Goal: Answer question/provide support: Share knowledge or assist other users

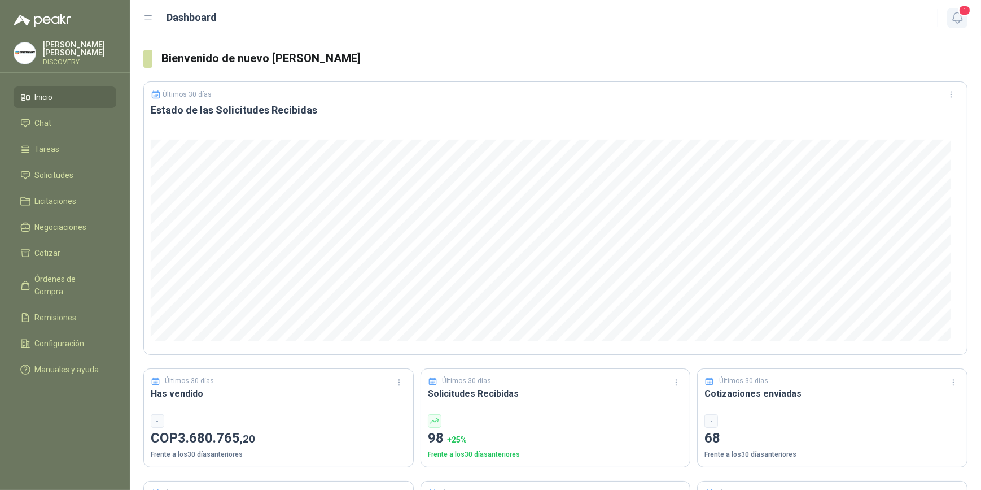
click at [484, 13] on icon "button" at bounding box center [958, 18] width 14 height 14
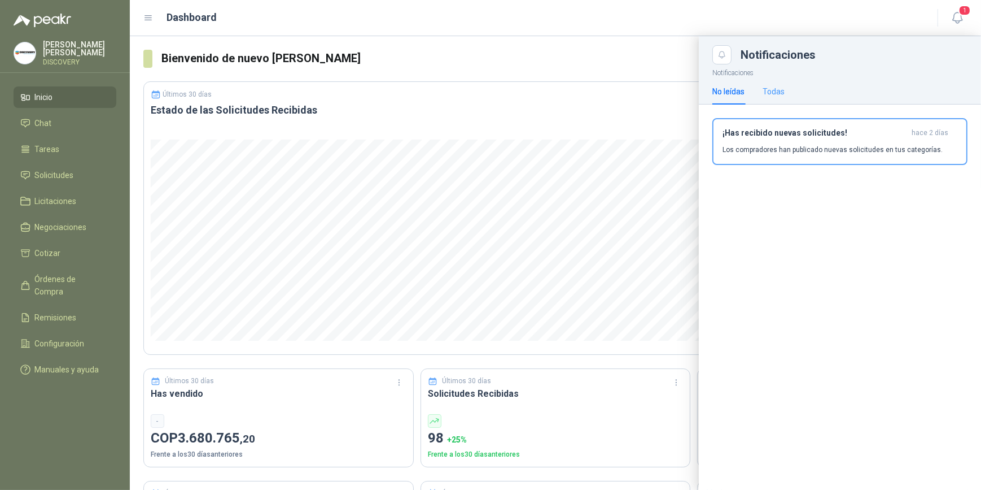
click at [484, 84] on div "Todas" at bounding box center [774, 91] width 22 height 26
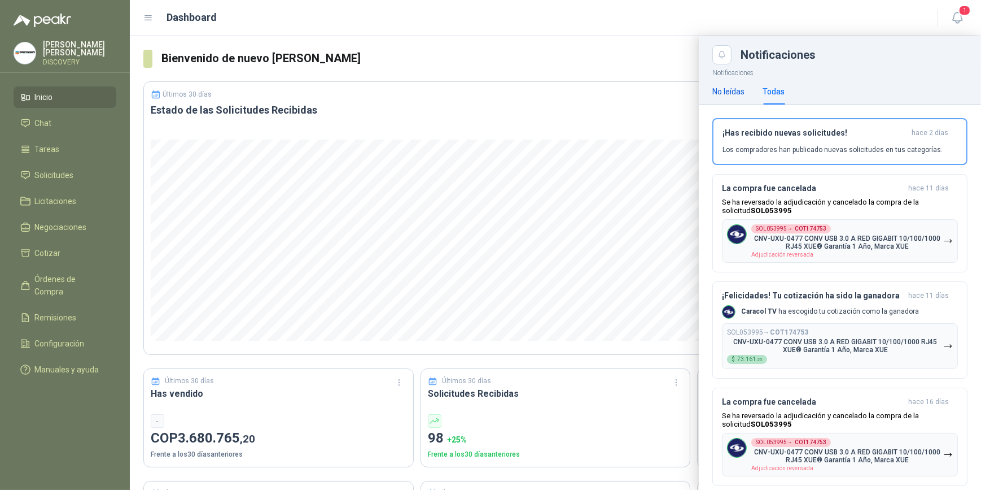
click at [484, 85] on div "No leídas" at bounding box center [729, 91] width 32 height 12
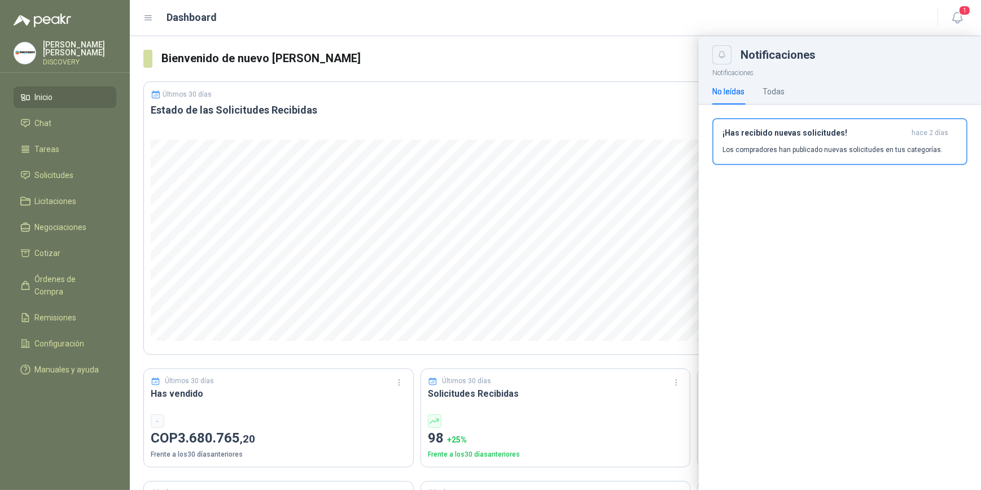
click at [484, 58] on icon "Close" at bounding box center [723, 55] width 10 height 10
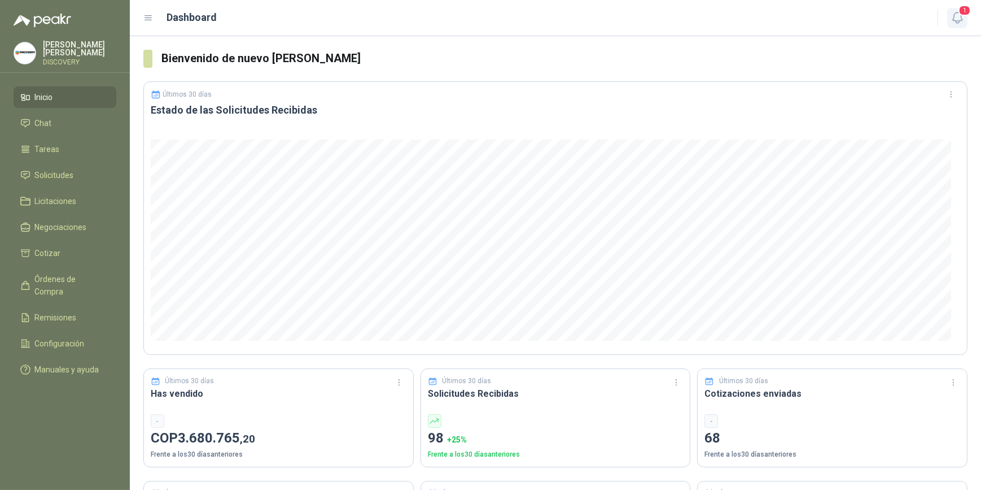
click at [484, 15] on span "1" at bounding box center [965, 10] width 12 height 11
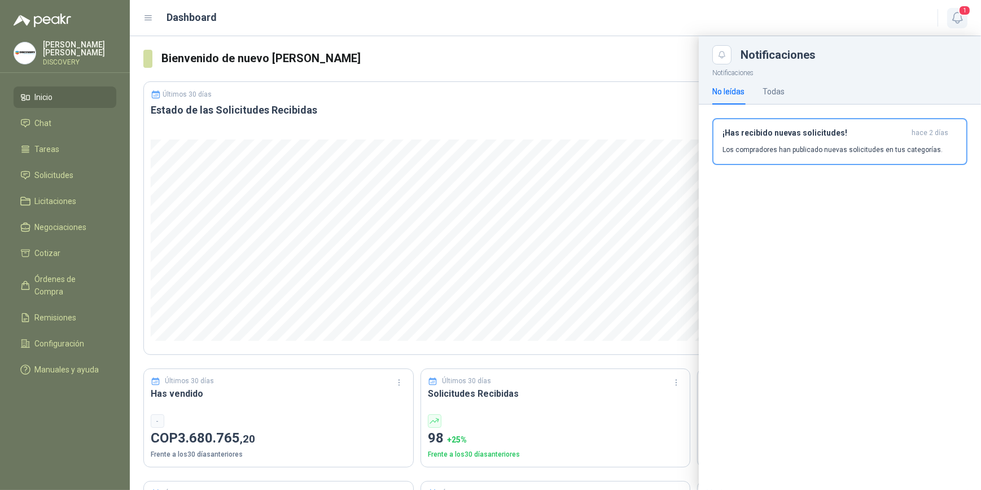
click at [484, 15] on span "1" at bounding box center [965, 10] width 12 height 11
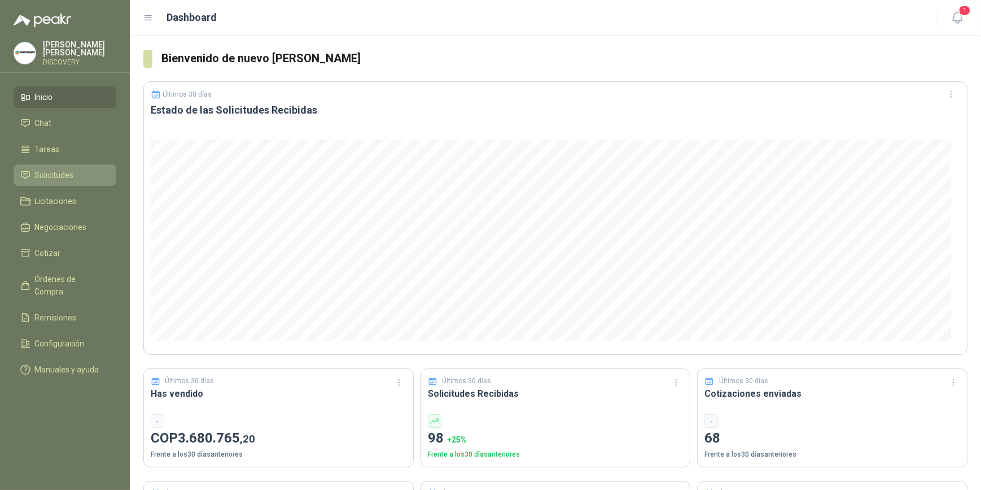
click at [52, 174] on span "Solicitudes" at bounding box center [54, 175] width 39 height 12
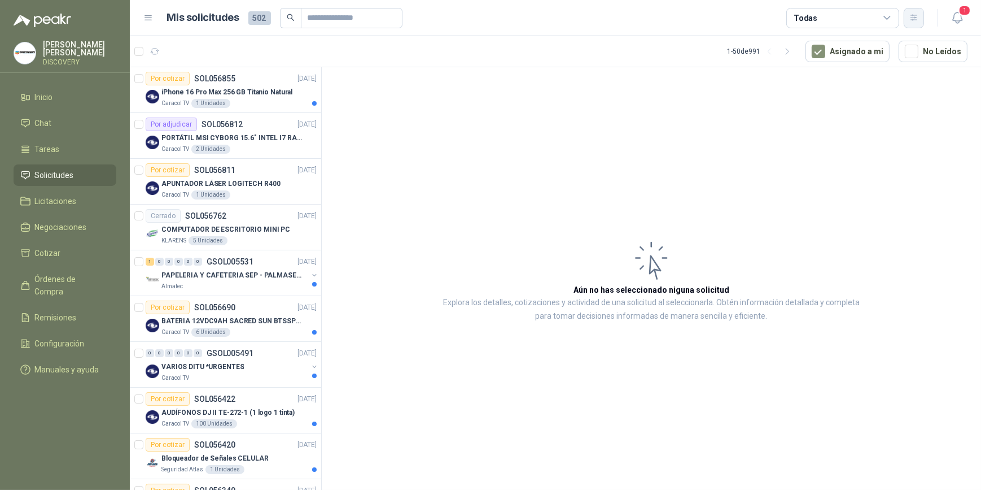
click at [484, 21] on icon "button" at bounding box center [915, 18] width 10 height 10
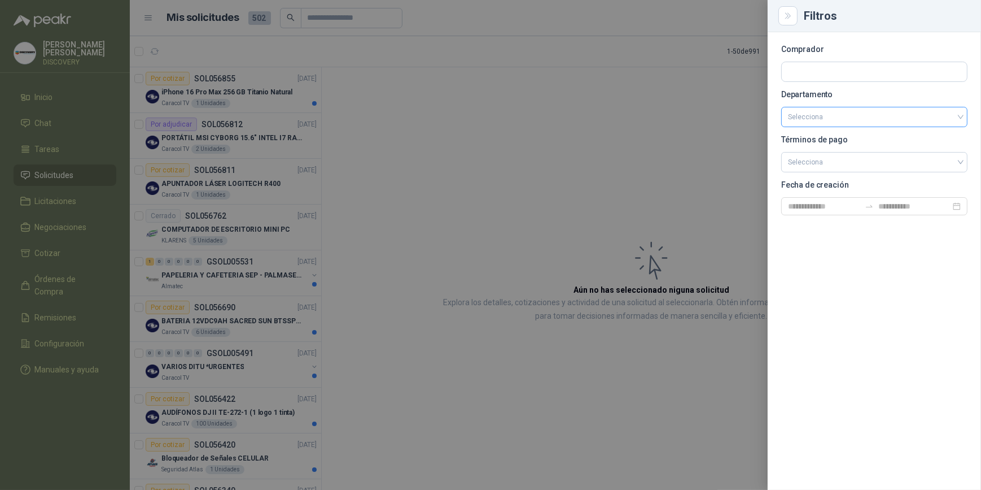
click at [484, 124] on input "search" at bounding box center [874, 116] width 173 height 19
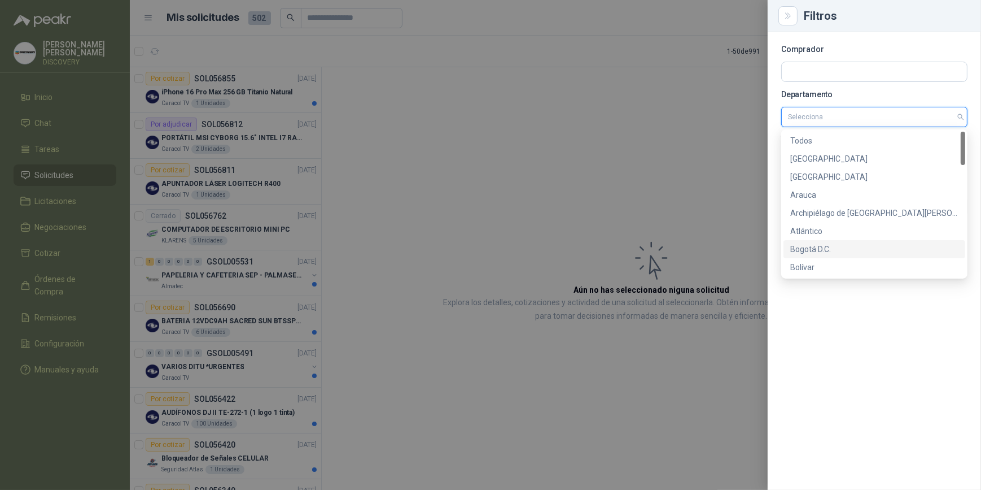
click at [484, 221] on div "Bogotá D.C." at bounding box center [875, 249] width 168 height 12
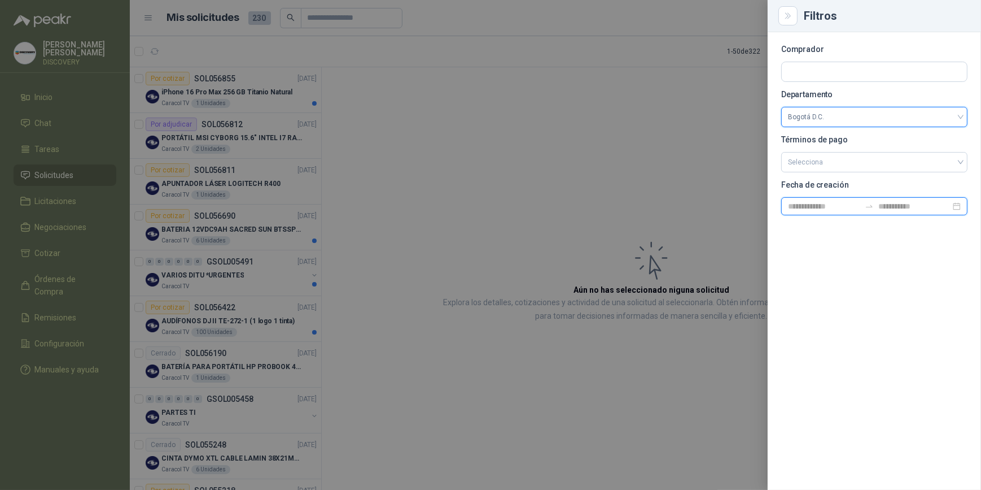
click at [484, 203] on input at bounding box center [915, 206] width 72 height 12
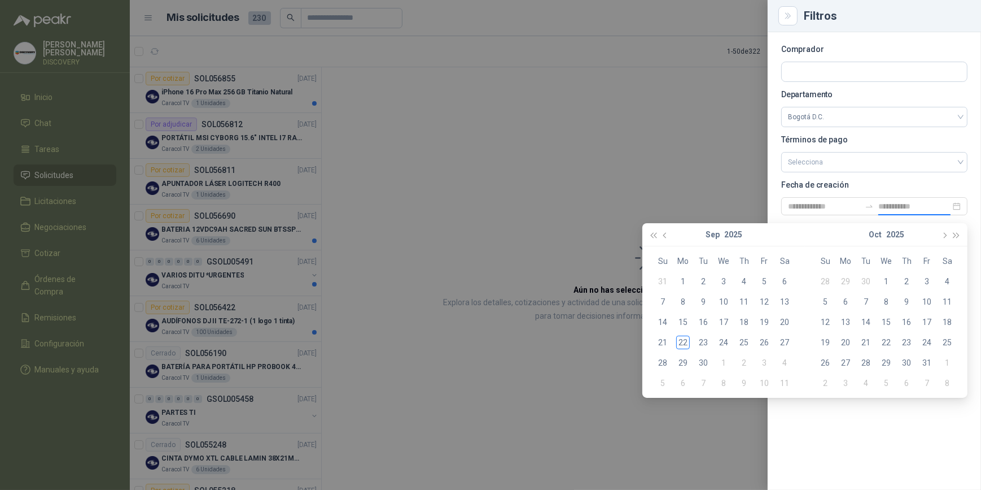
click at [484, 150] on div at bounding box center [490, 245] width 981 height 490
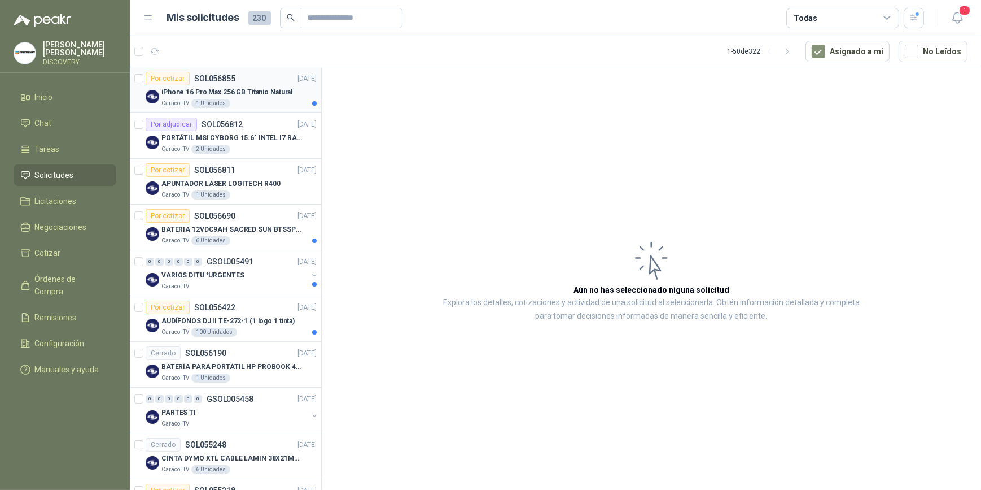
click at [294, 105] on div "Caracol TV 1 Unidades" at bounding box center [239, 103] width 155 height 9
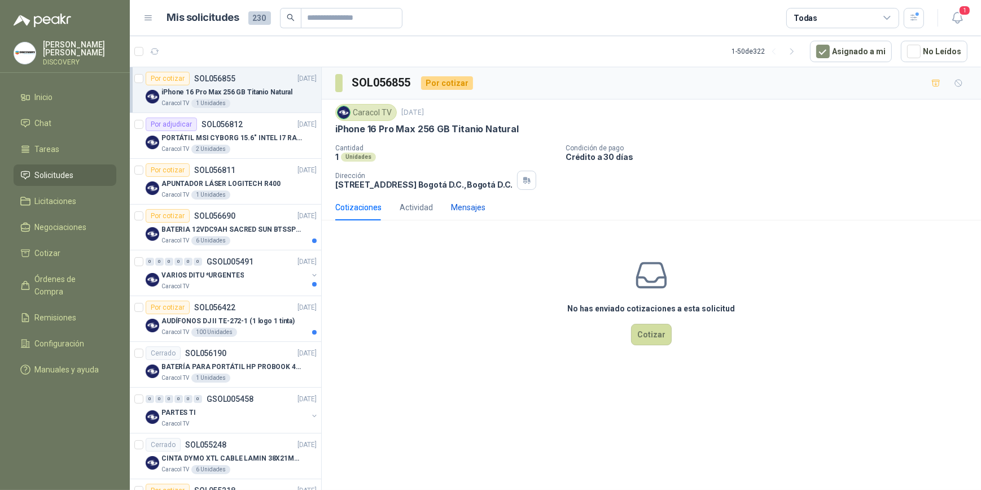
click at [470, 210] on div "Mensajes" at bounding box center [468, 207] width 34 height 12
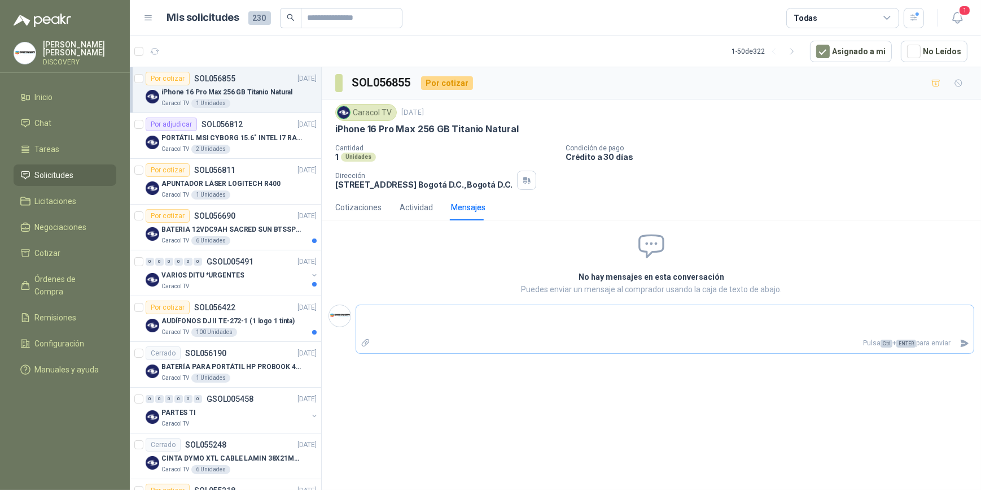
click at [448, 221] on textarea at bounding box center [665, 320] width 618 height 26
type textarea "*"
type textarea "**"
type textarea "***"
type textarea "****"
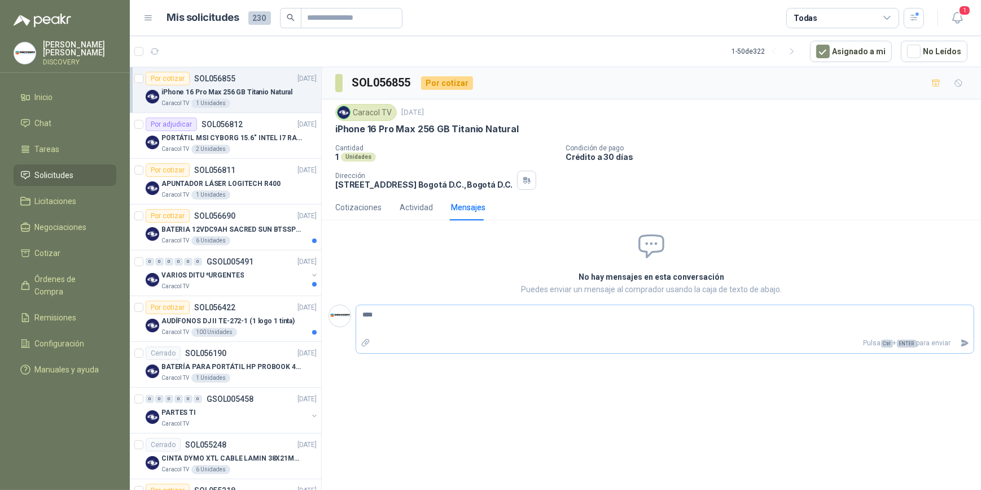
type textarea "*****"
type textarea "******"
type textarea "********"
type textarea "*********"
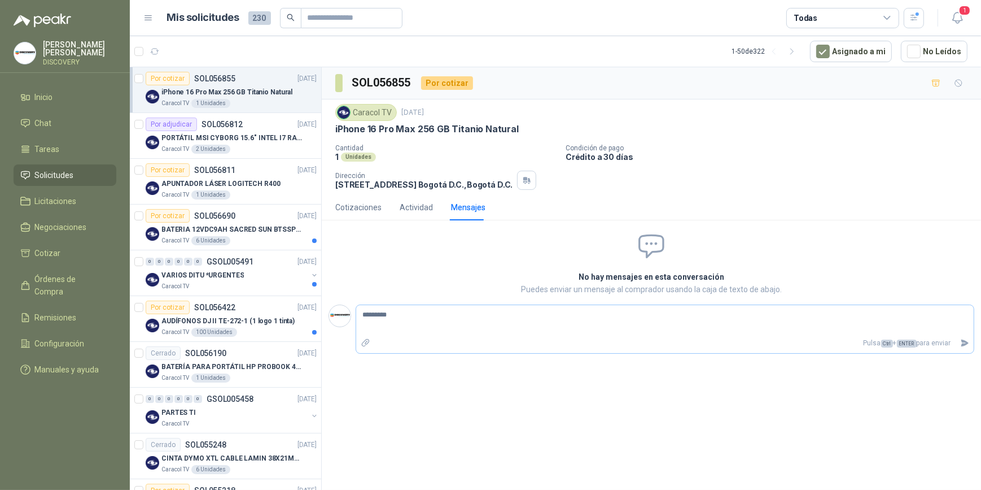
type textarea "**********"
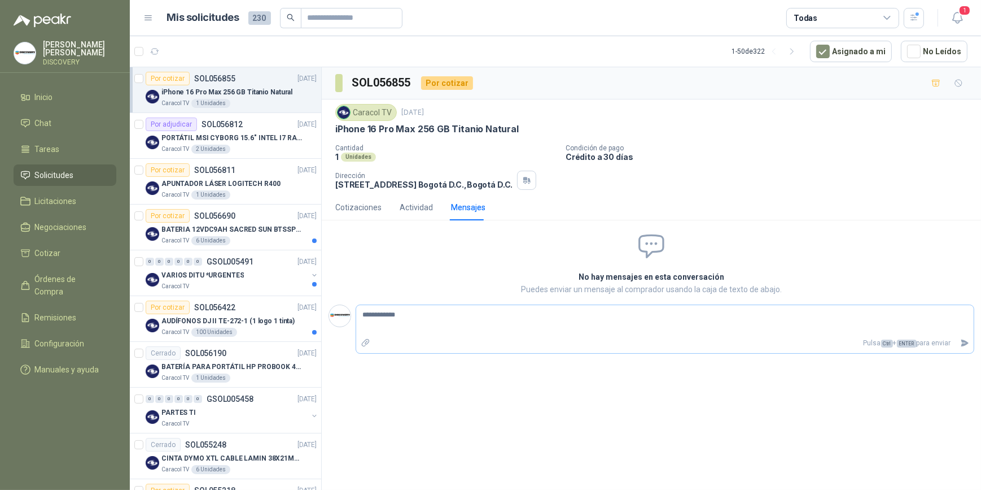
type textarea "**********"
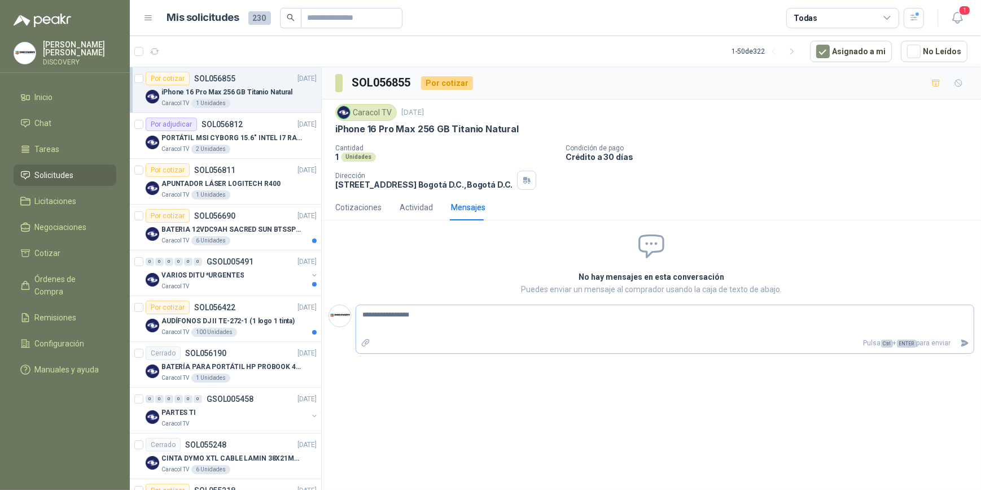
type textarea "**********"
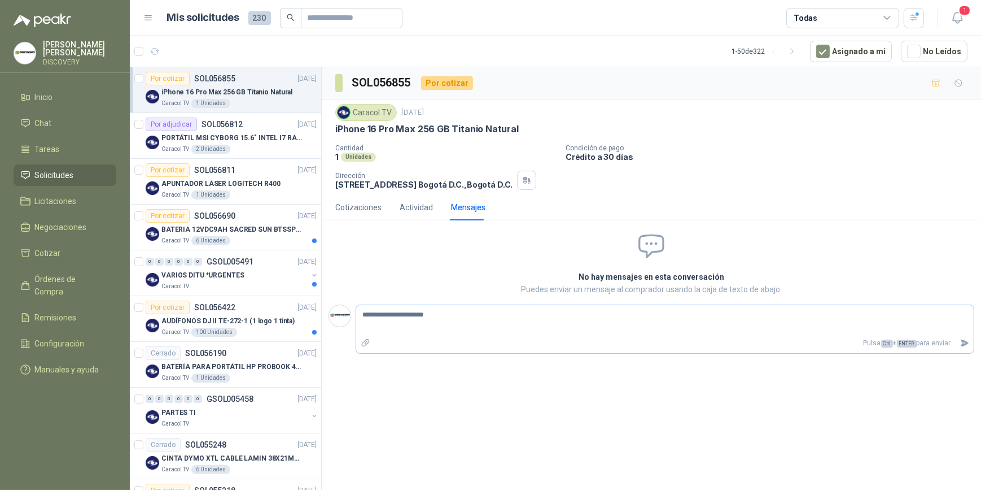
type textarea "**********"
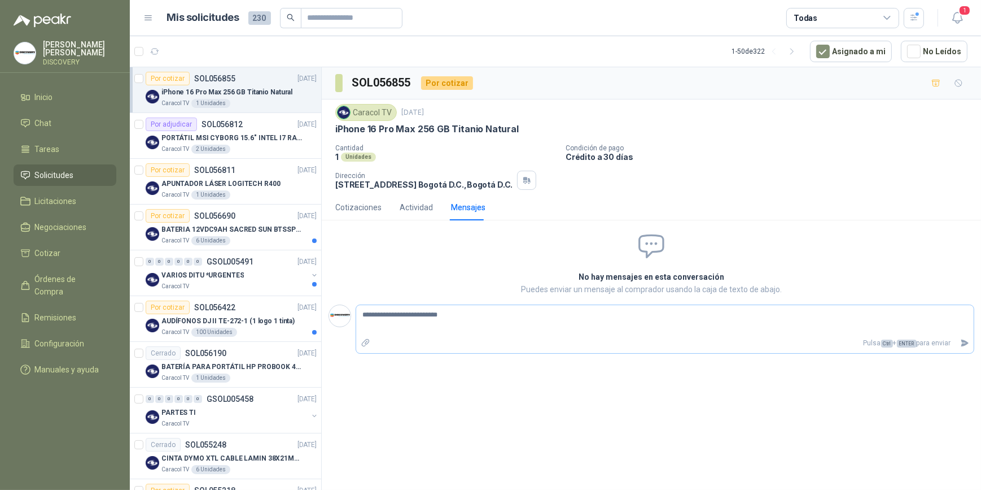
type textarea "**********"
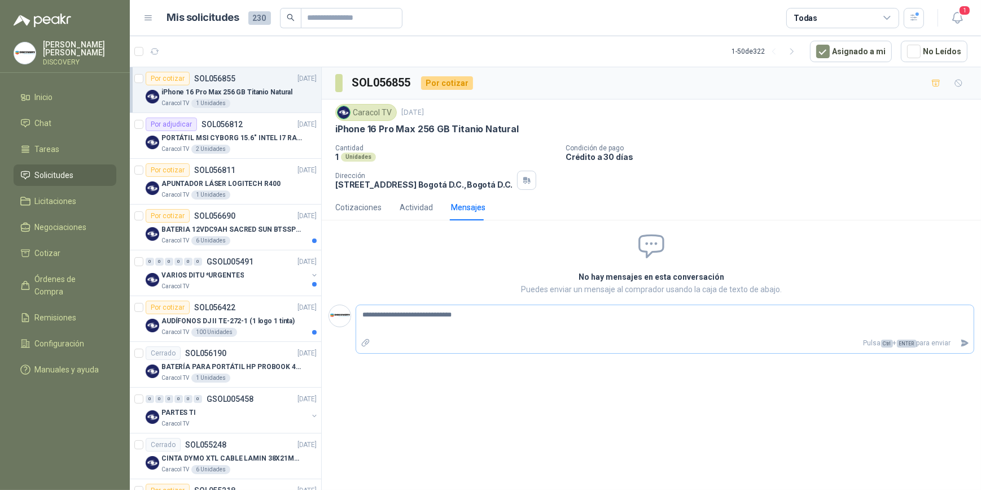
type textarea "**********"
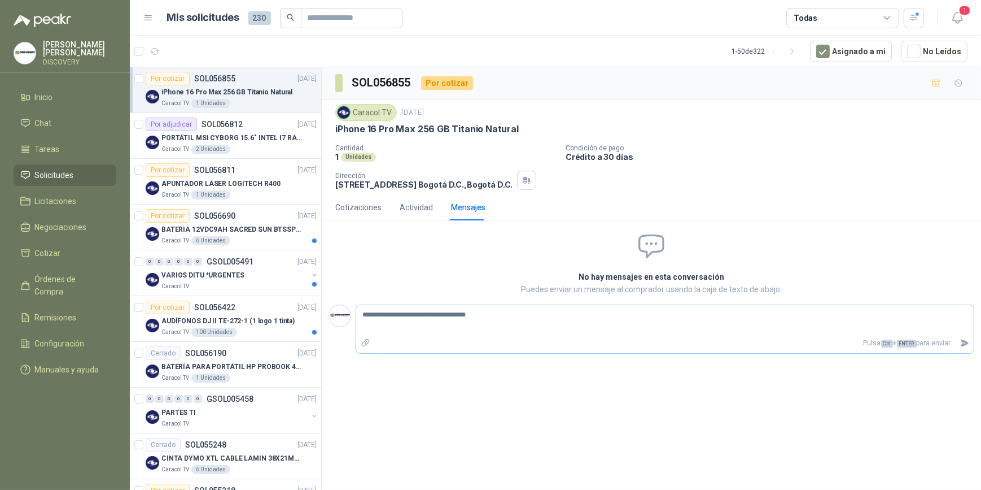
type textarea "**********"
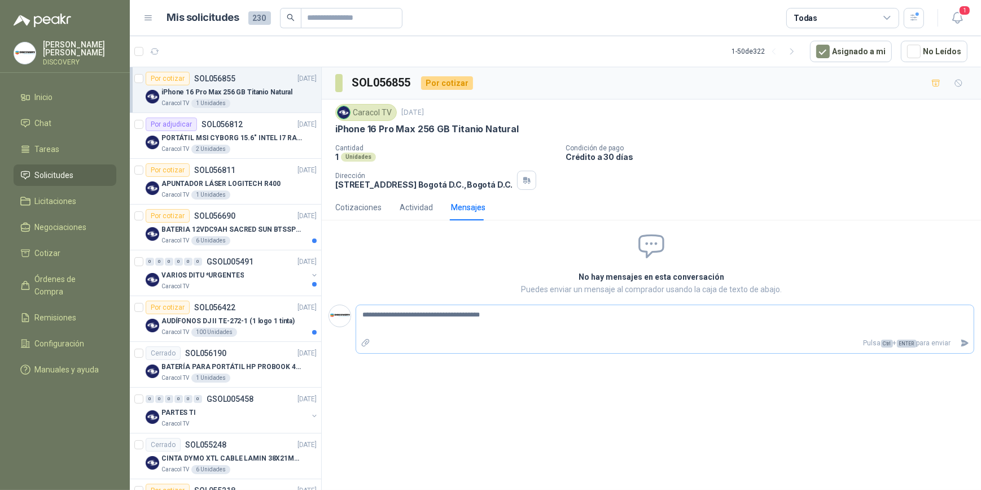
type textarea "**********"
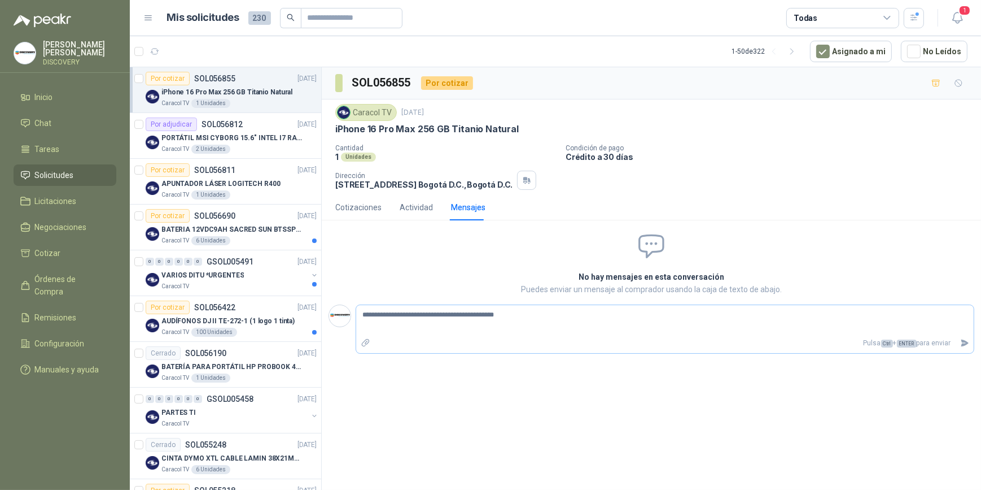
type textarea "**********"
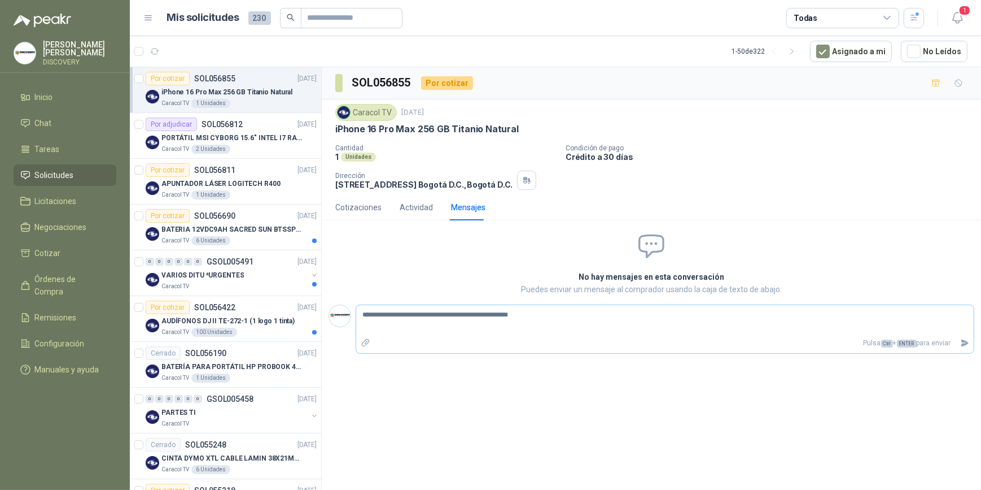
type textarea "**********"
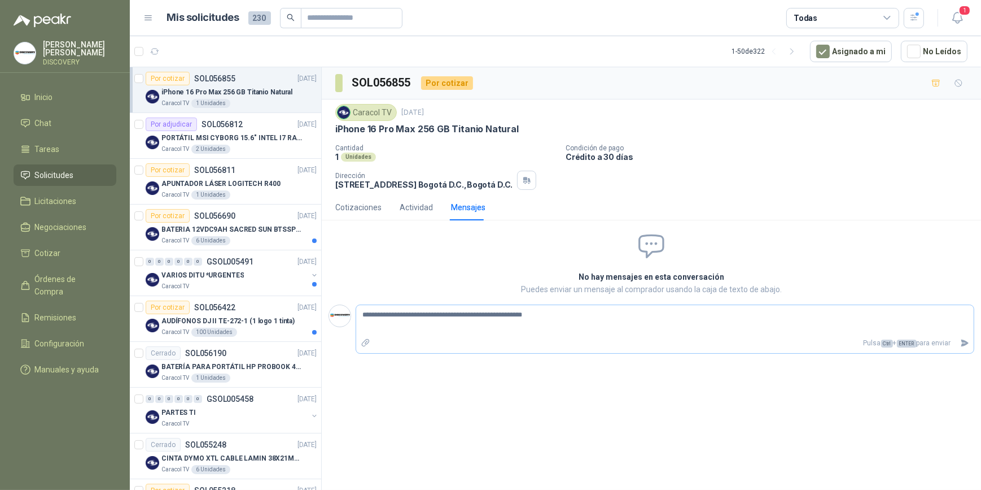
type textarea "**********"
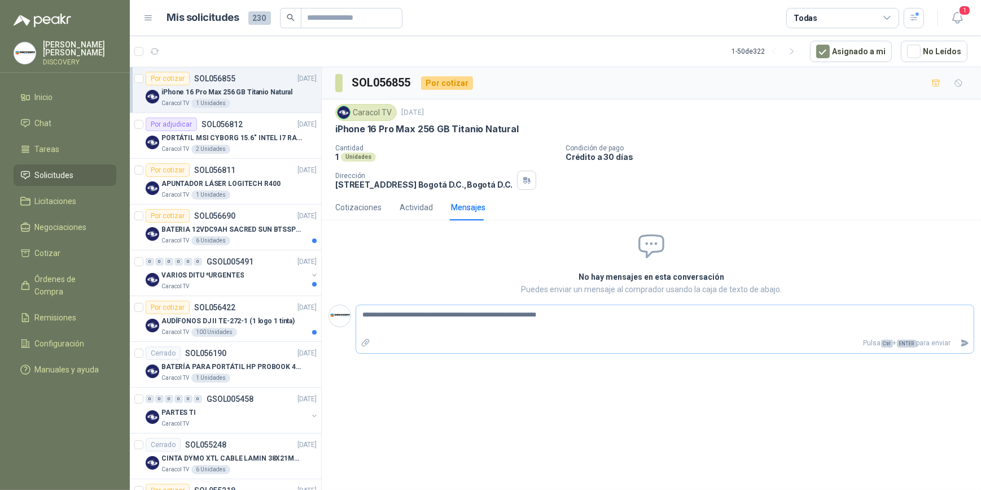
type textarea "**********"
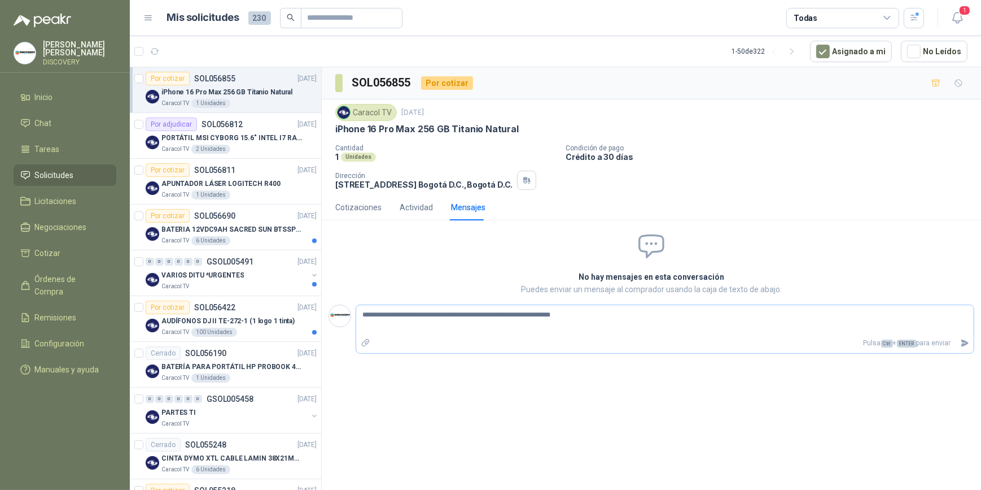
type textarea "**********"
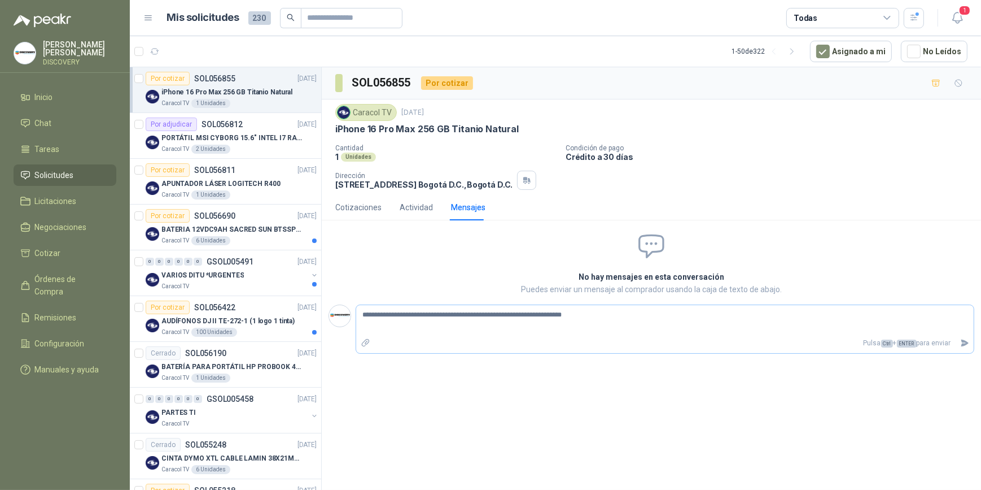
type textarea "**********"
click at [484, 221] on textarea "**********" at bounding box center [665, 320] width 618 height 26
type textarea "**********"
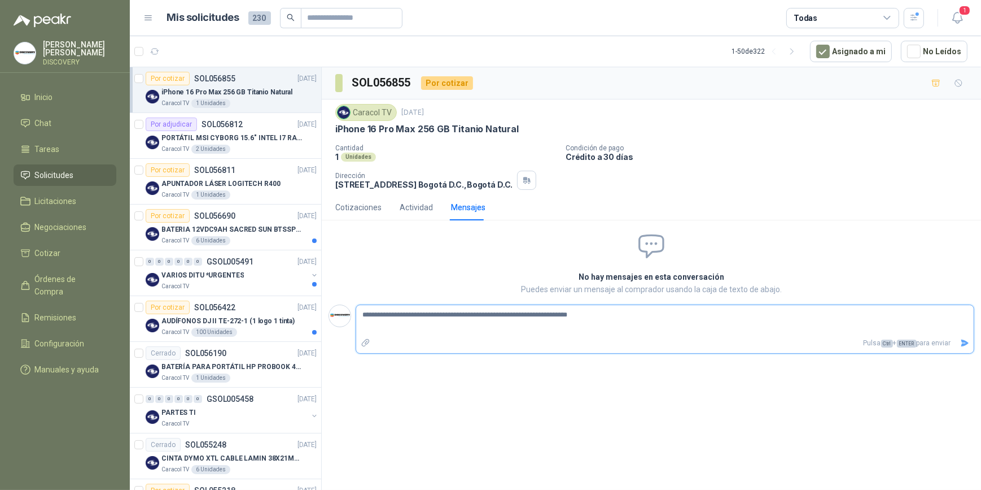
type textarea "**********"
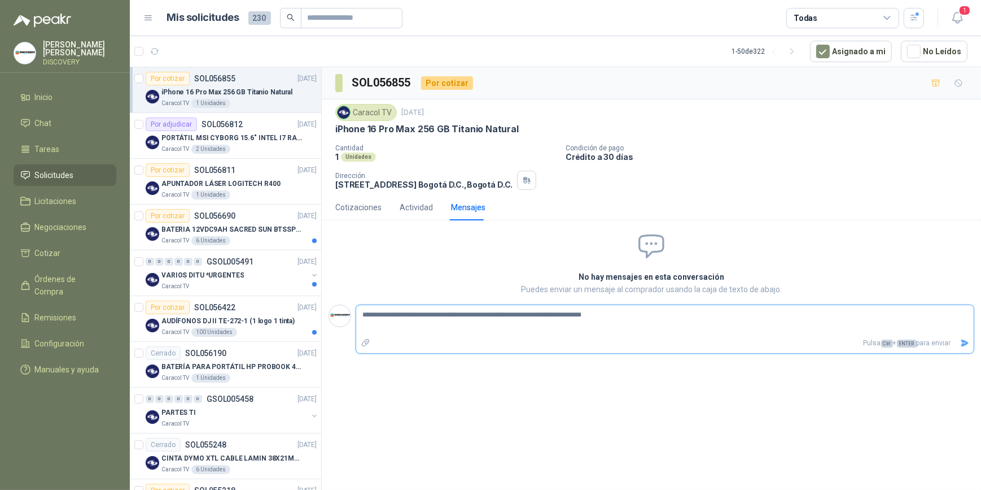
type textarea "**********"
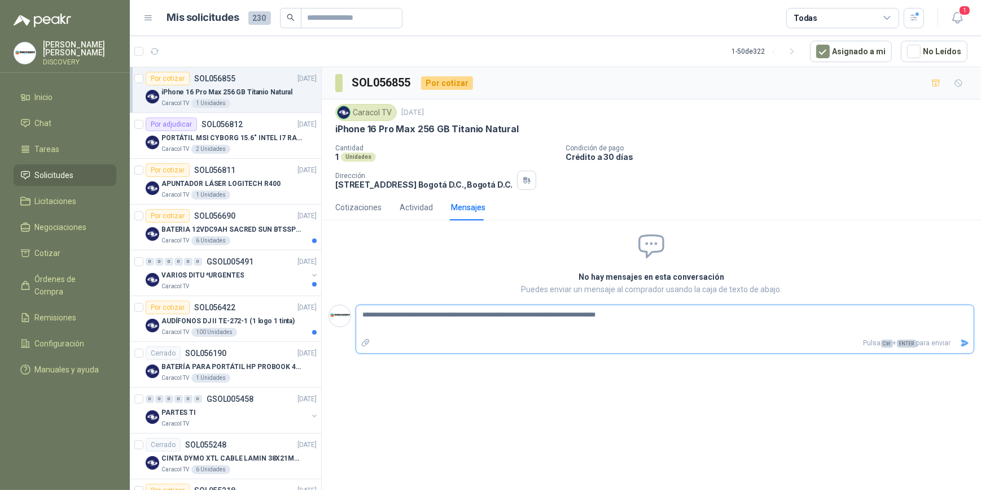
type textarea "**********"
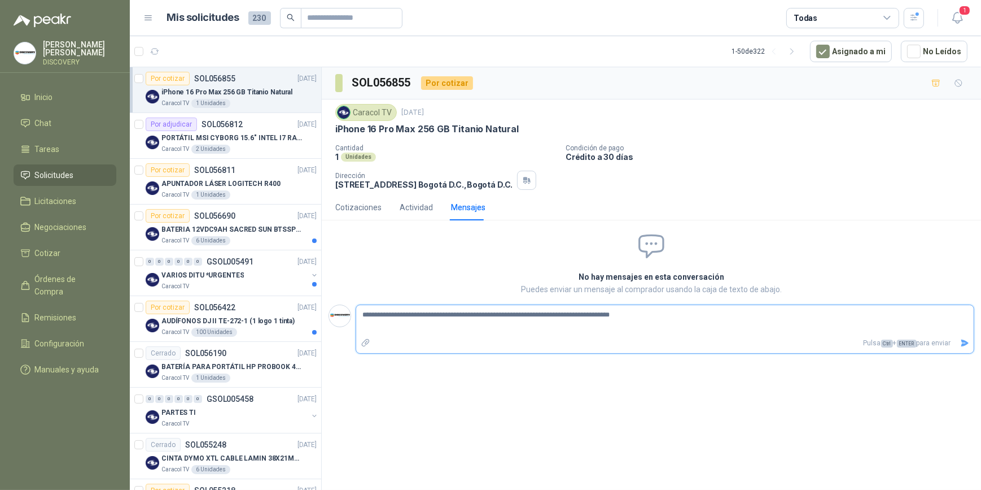
type textarea "**********"
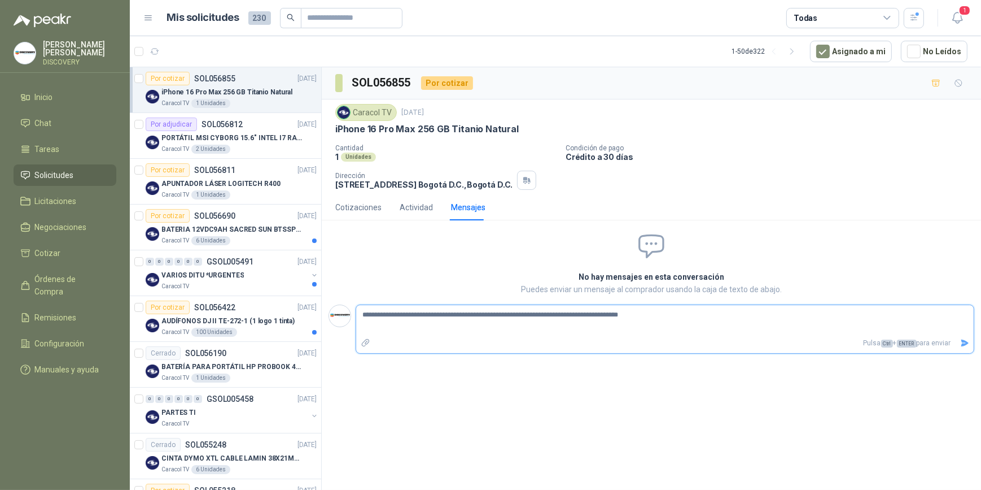
type textarea "**********"
click at [411, 204] on div "Actividad" at bounding box center [416, 207] width 33 height 12
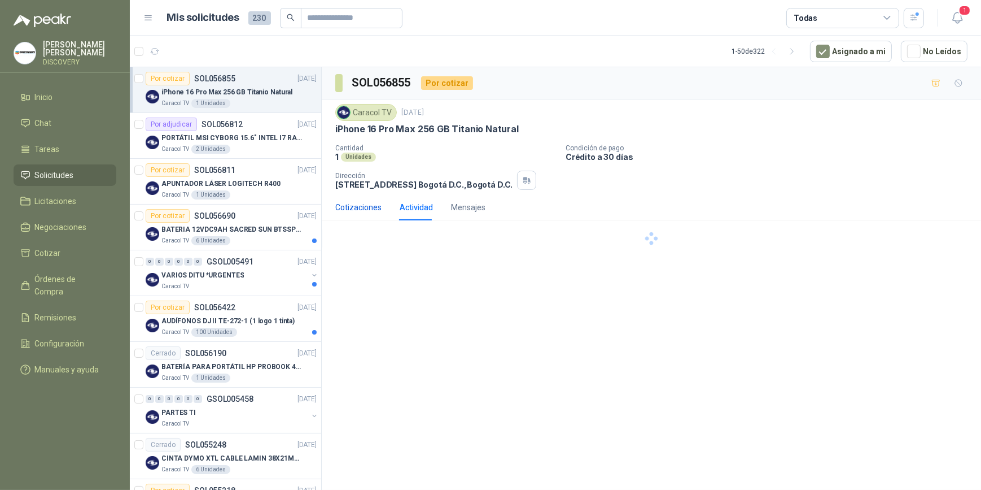
click at [341, 206] on div "Cotizaciones" at bounding box center [358, 207] width 46 height 12
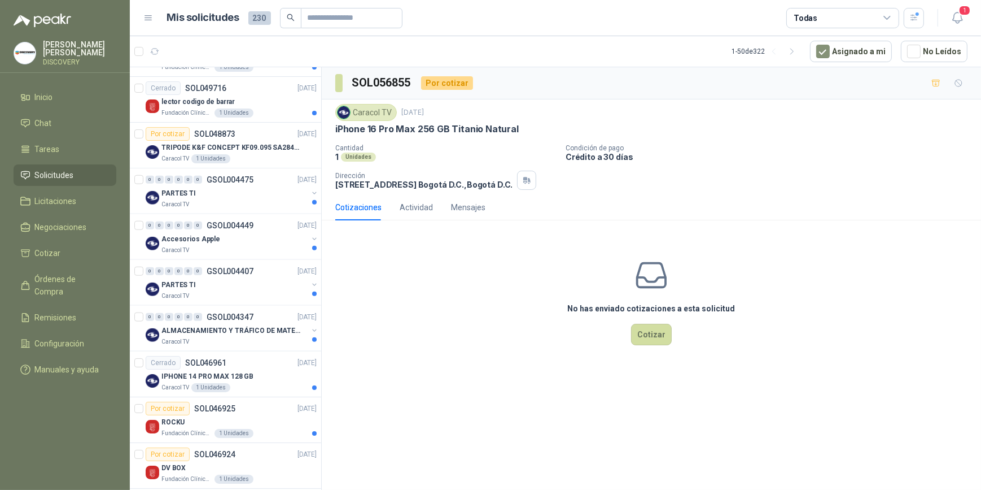
scroll to position [1873, 0]
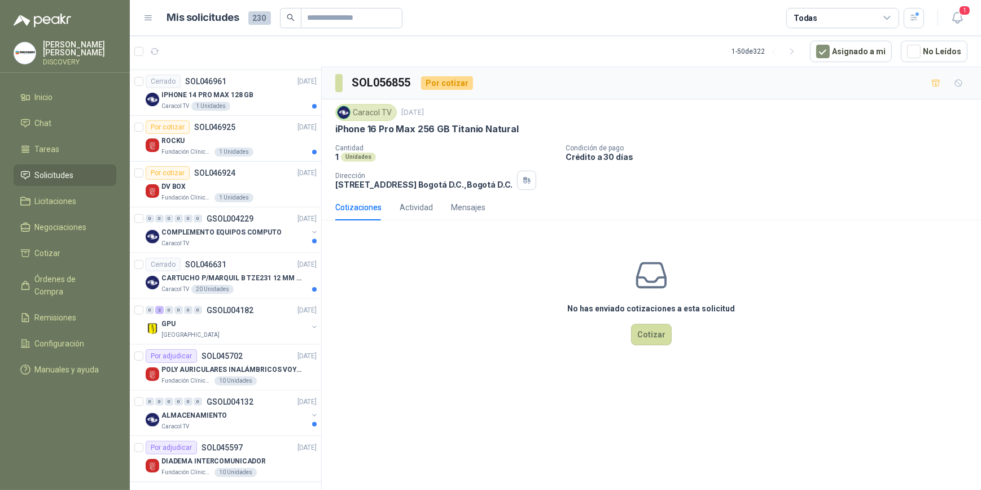
click at [484, 18] on div "Todas" at bounding box center [843, 18] width 113 height 20
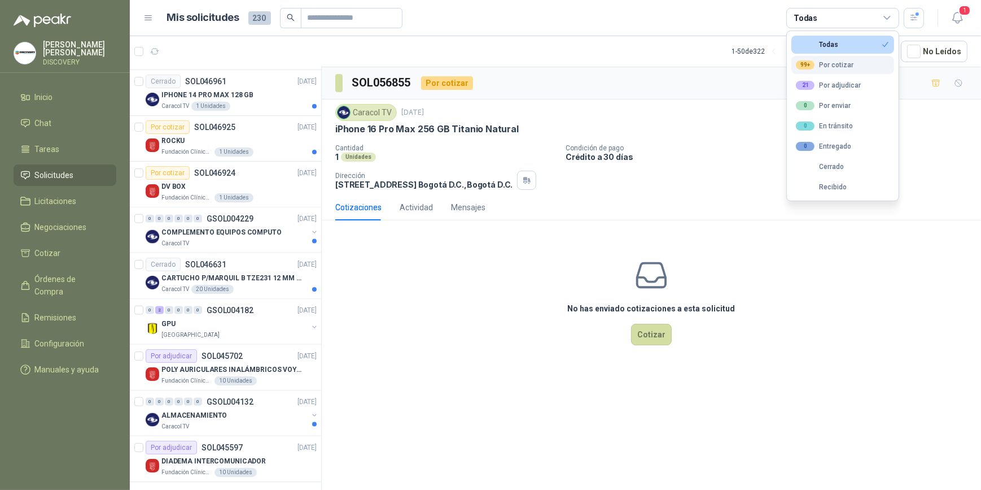
click at [484, 63] on div "99+ Por cotizar" at bounding box center [825, 64] width 58 height 9
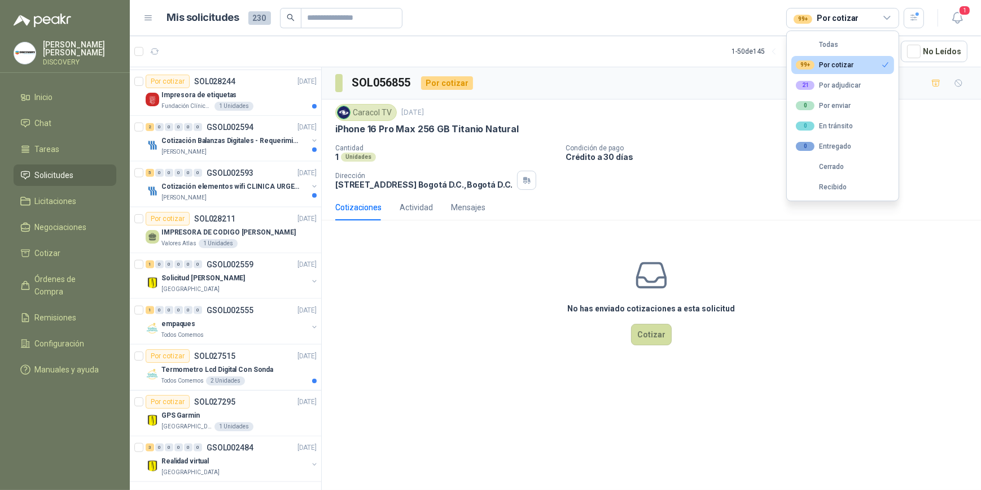
click at [411, 221] on div "No has enviado cotizaciones a esta solicitud Cotizar" at bounding box center [652, 301] width 660 height 144
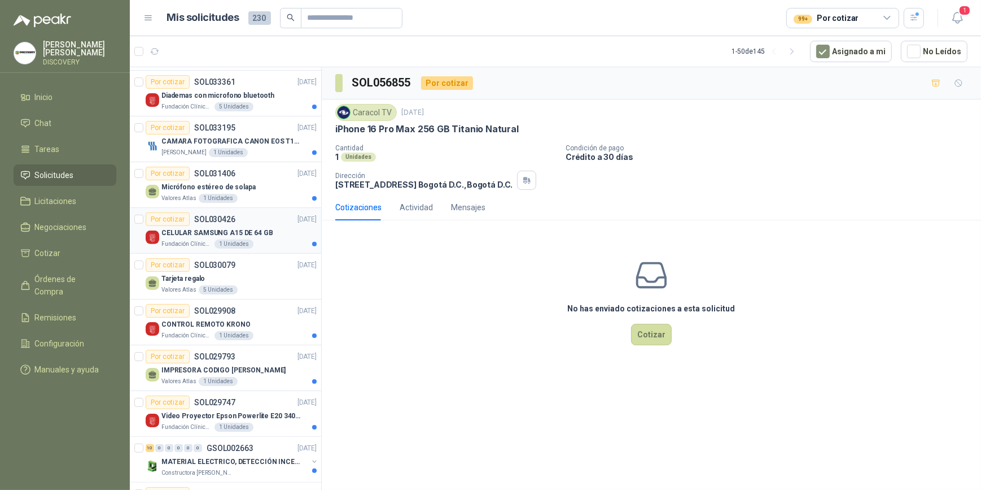
scroll to position [1334, 0]
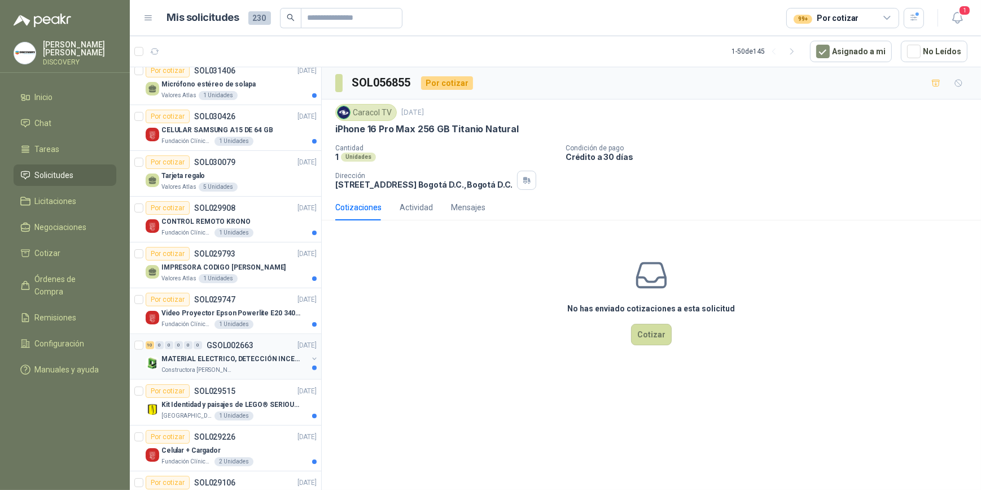
click at [253, 221] on p "MATERIAL ELECTRICO, DETECCIÓN INCENDIOS Y CCTV" at bounding box center [232, 359] width 141 height 11
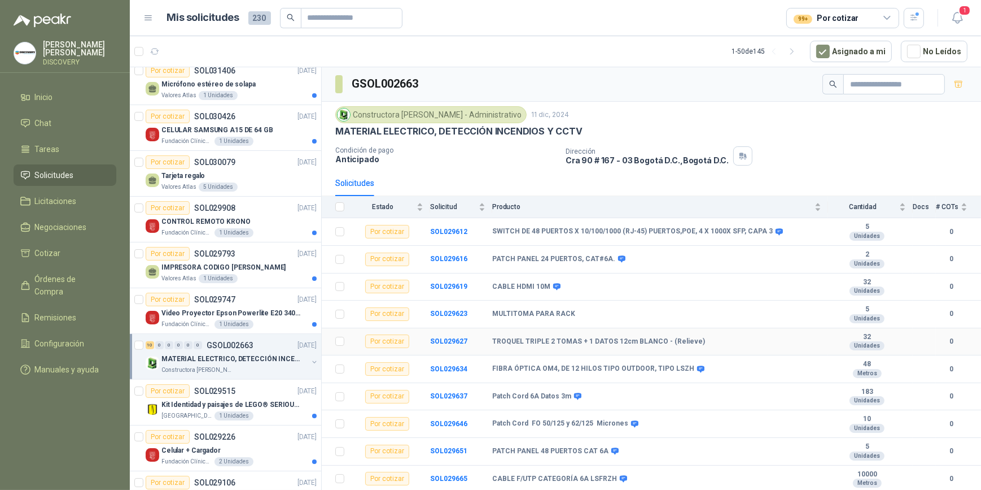
scroll to position [1, 0]
drag, startPoint x: 491, startPoint y: 228, endPoint x: 764, endPoint y: 237, distance: 273.5
click at [484, 221] on tr "Por cotizar SOL029612 SWITCH DE 48 PUERTOS X 10/100/1000 (RJ-45) PUERTOS,[PERSO…" at bounding box center [652, 232] width 660 height 28
click at [447, 221] on b "SOL029612" at bounding box center [448, 232] width 37 height 8
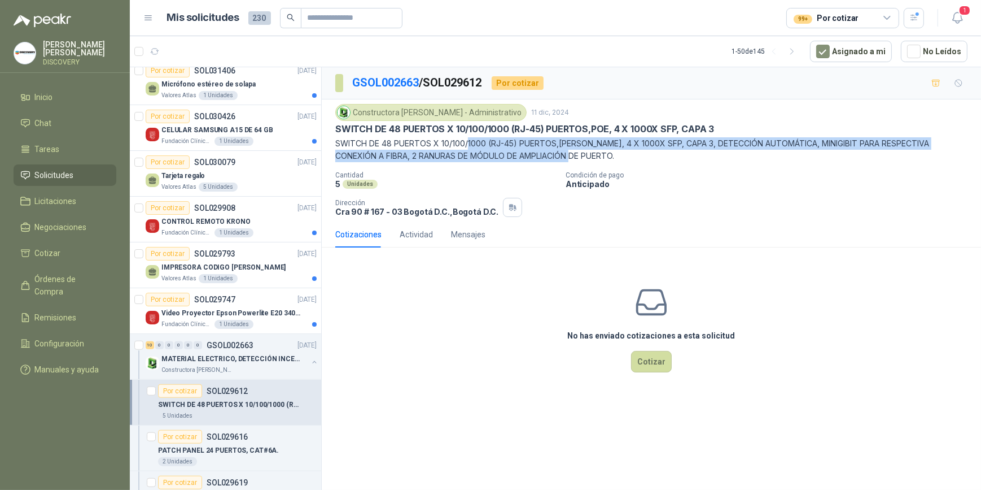
drag, startPoint x: 586, startPoint y: 159, endPoint x: 467, endPoint y: 147, distance: 119.7
click at [467, 147] on p "SWITCH DE 48 PUERTOS X 10/100/1000 (RJ-45) PUERTOS,[PERSON_NAME], 4 X 1000X SFP…" at bounding box center [651, 149] width 632 height 25
drag, startPoint x: 467, startPoint y: 147, endPoint x: 661, endPoint y: 162, distance: 194.2
click at [484, 162] on p "SWITCH DE 48 PUERTOS X 10/100/1000 (RJ-45) PUERTOS,[PERSON_NAME], 4 X 1000X SFP…" at bounding box center [651, 149] width 632 height 25
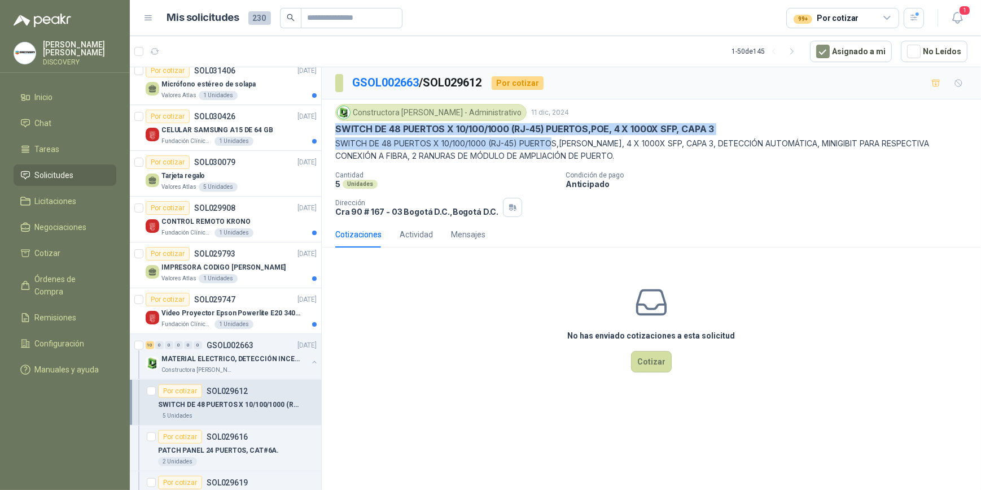
drag, startPoint x: 478, startPoint y: 149, endPoint x: 333, endPoint y: 128, distance: 147.1
click at [333, 128] on div "Constructora [PERSON_NAME] - Administrativo [DATE] SWITCH DE 48 PUERTOS X 10/10…" at bounding box center [652, 160] width 660 height 122
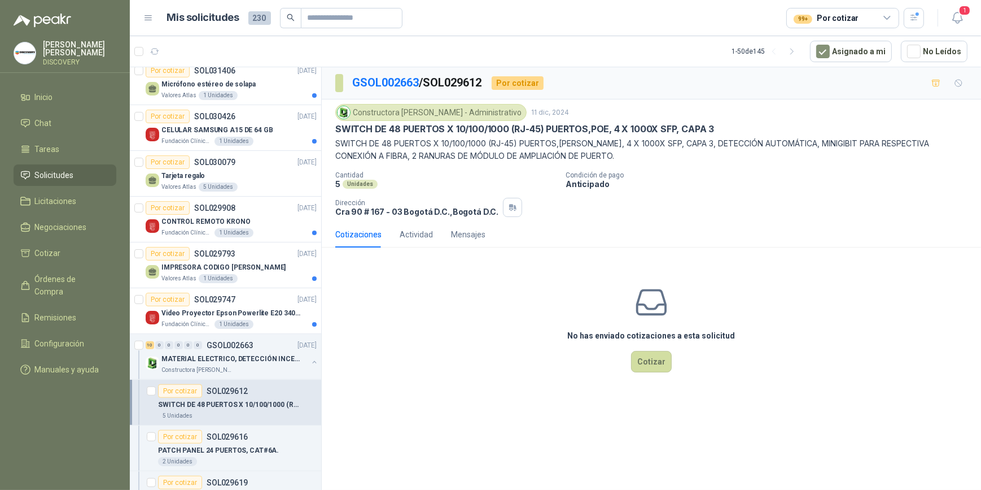
drag, startPoint x: 333, startPoint y: 128, endPoint x: 587, endPoint y: 146, distance: 255.3
click at [484, 146] on p "SWITCH DE 48 PUERTOS X 10/100/1000 (RJ-45) PUERTOS,[PERSON_NAME], 4 X 1000X SFP…" at bounding box center [651, 149] width 632 height 25
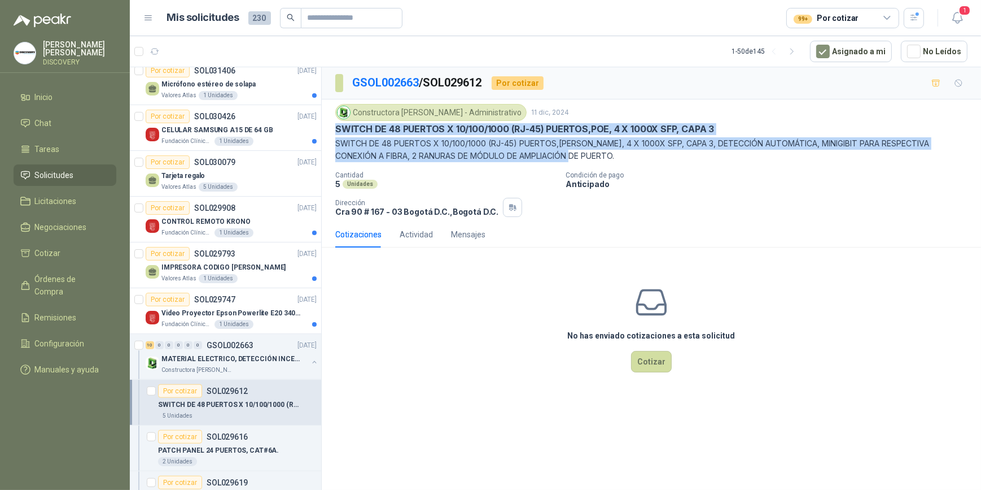
drag, startPoint x: 484, startPoint y: 150, endPoint x: 328, endPoint y: 130, distance: 157.7
click at [328, 130] on div "Constructora [PERSON_NAME] - Administrativo [DATE] SWITCH DE 48 PUERTOS X 10/10…" at bounding box center [652, 160] width 660 height 122
copy div "SWITCH DE 48 PUERTOS X 10/100/1000 (RJ-45) PUERTOS,[PERSON_NAME], 4 X 1000X SFP…"
click at [417, 80] on link "GSOL002663" at bounding box center [385, 83] width 67 height 14
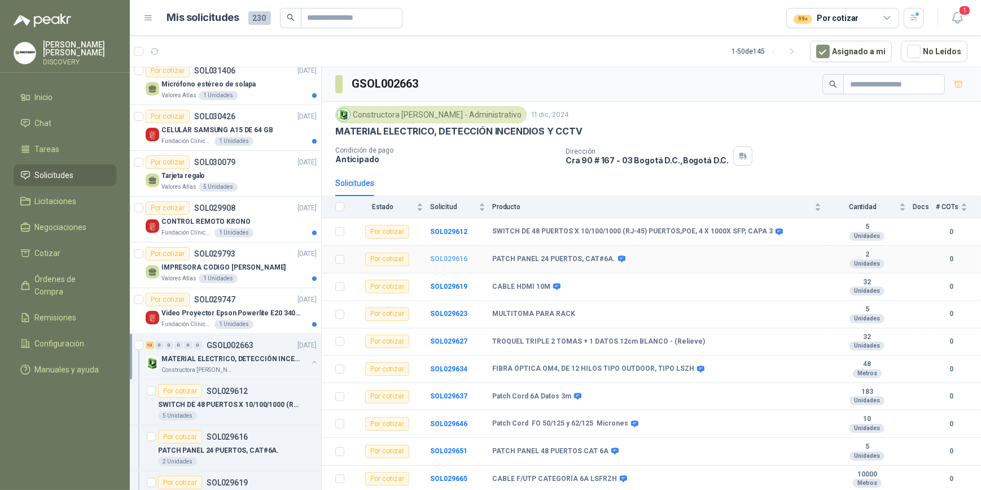
click at [439, 221] on b "SOL029616" at bounding box center [448, 259] width 37 height 8
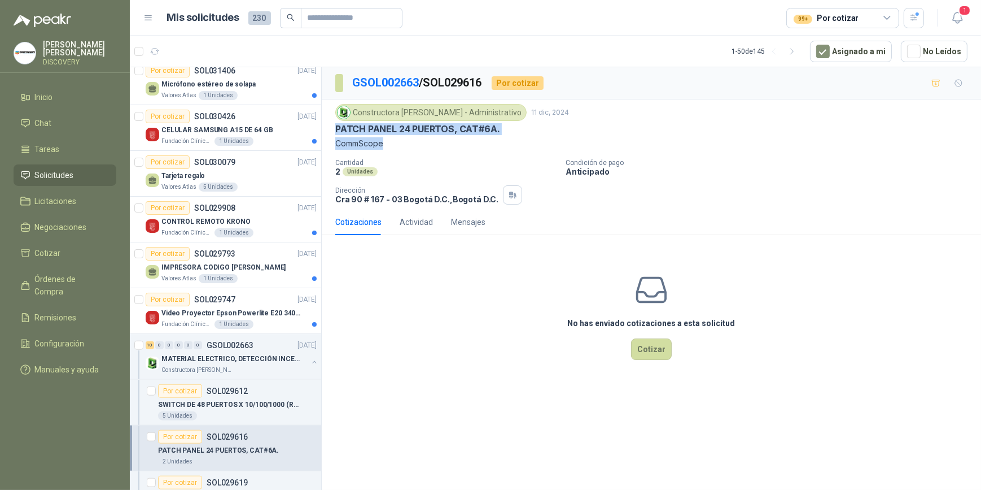
drag, startPoint x: 337, startPoint y: 129, endPoint x: 389, endPoint y: 143, distance: 53.7
click at [389, 143] on div "Constructora [PERSON_NAME] - Administrativo [DATE] PATCH PANEL 24 PUERTOS, CAT#…" at bounding box center [651, 127] width 632 height 46
copy div "PATCH PANEL 24 PUERTOS, CAT#6A. CommScope"
click at [362, 77] on link "GSOL002663" at bounding box center [385, 83] width 67 height 14
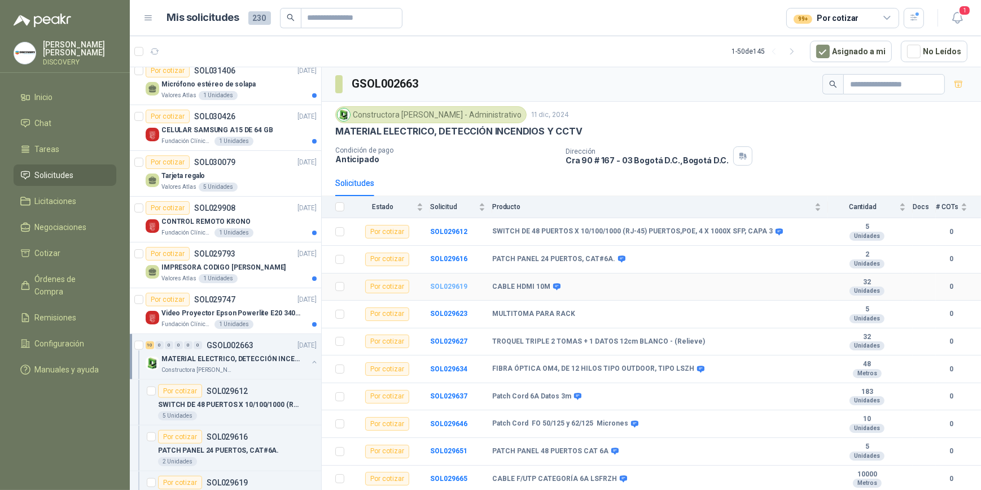
click at [460, 221] on b "SOL029619" at bounding box center [448, 286] width 37 height 8
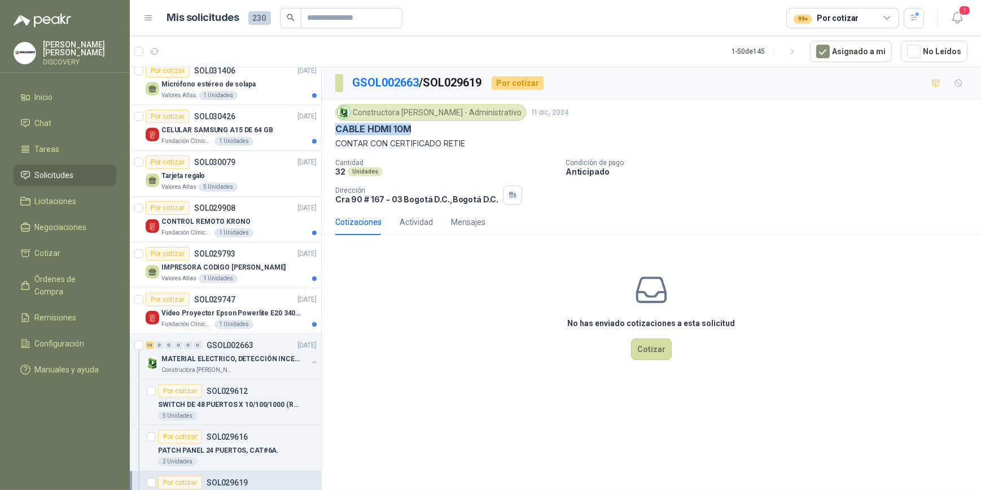
drag, startPoint x: 363, startPoint y: 129, endPoint x: 333, endPoint y: 127, distance: 30.5
click at [333, 127] on div "Constructora [PERSON_NAME] - Administrativo [DATE] CABLE HDMI 10M CONTAR CON CE…" at bounding box center [652, 154] width 660 height 110
drag, startPoint x: 472, startPoint y: 147, endPoint x: 335, endPoint y: 129, distance: 137.2
click at [335, 129] on div "Constructora [PERSON_NAME] - Administrativo [DATE] CABLE HDMI 10M CONTAR CON CE…" at bounding box center [651, 127] width 632 height 46
copy div "CABLE HDMI 10M CONTAR CON CERTIFICADO RETIE"
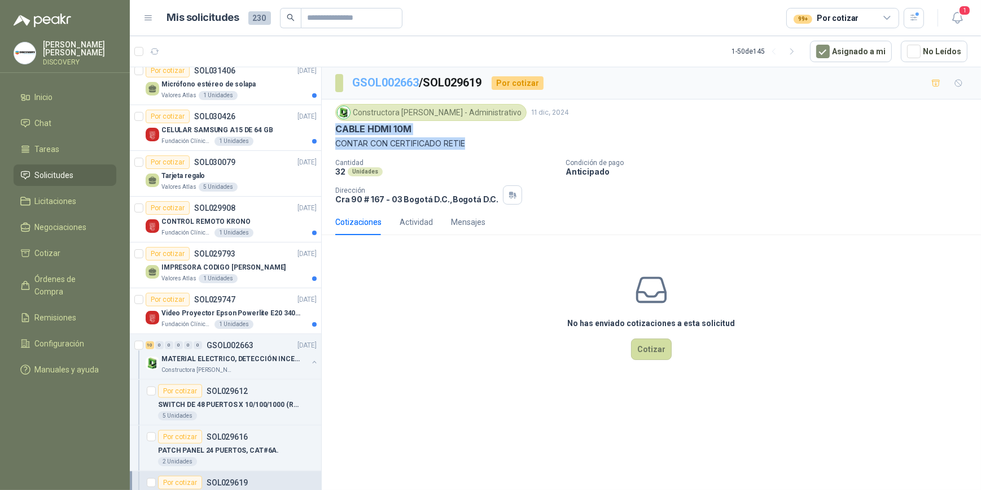
click at [399, 84] on link "GSOL002663" at bounding box center [385, 83] width 67 height 14
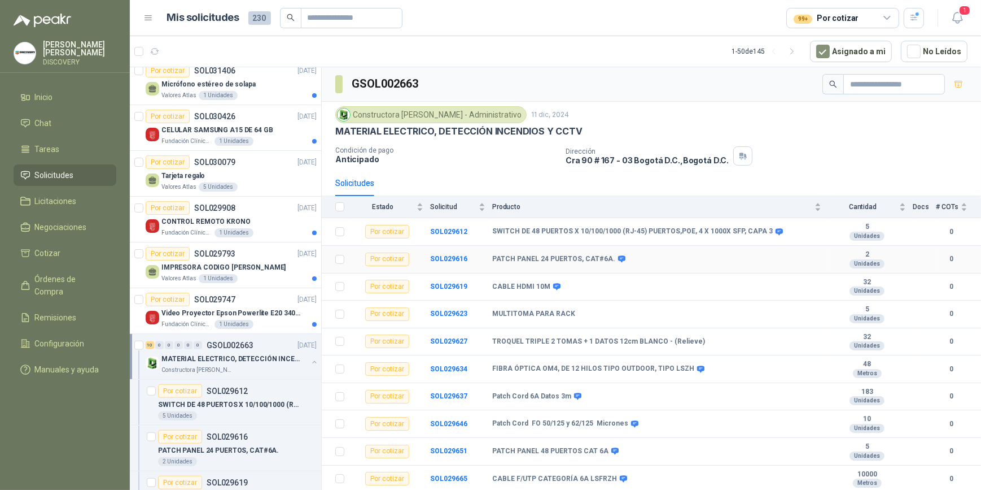
scroll to position [1, 0]
drag, startPoint x: 584, startPoint y: 313, endPoint x: 468, endPoint y: 314, distance: 115.8
click at [468, 221] on tr "Por cotizar SOL029623 MULTITOMA PARA RACK 5 Unidades 0" at bounding box center [652, 314] width 660 height 28
drag, startPoint x: 468, startPoint y: 314, endPoint x: 452, endPoint y: 314, distance: 16.4
click at [452, 221] on b "SOL029623" at bounding box center [448, 313] width 37 height 8
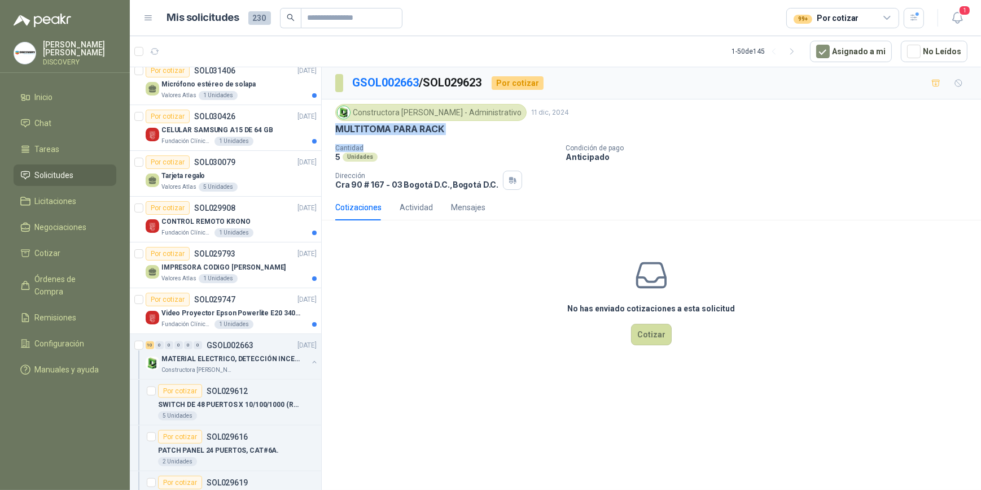
drag, startPoint x: 334, startPoint y: 128, endPoint x: 452, endPoint y: 139, distance: 119.1
click at [452, 139] on div "Constructora [PERSON_NAME] - Administrativo [DATE] MULTITOMA PARA RACK Cantidad…" at bounding box center [652, 146] width 660 height 95
click at [454, 132] on div "MULTITOMA PARA RACK" at bounding box center [651, 129] width 632 height 12
drag, startPoint x: 452, startPoint y: 132, endPoint x: 334, endPoint y: 125, distance: 117.7
click at [334, 125] on div "Constructora [PERSON_NAME] - Administrativo [DATE] MULTITOMA PARA RACK Cantidad…" at bounding box center [652, 146] width 660 height 95
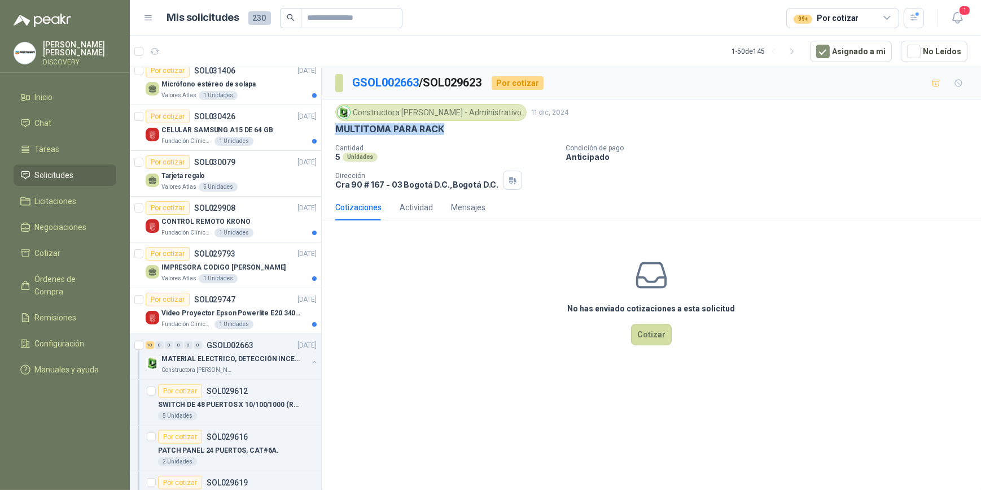
copy p "MULTITOMA PARA RACK"
click at [412, 81] on link "GSOL002663" at bounding box center [385, 83] width 67 height 14
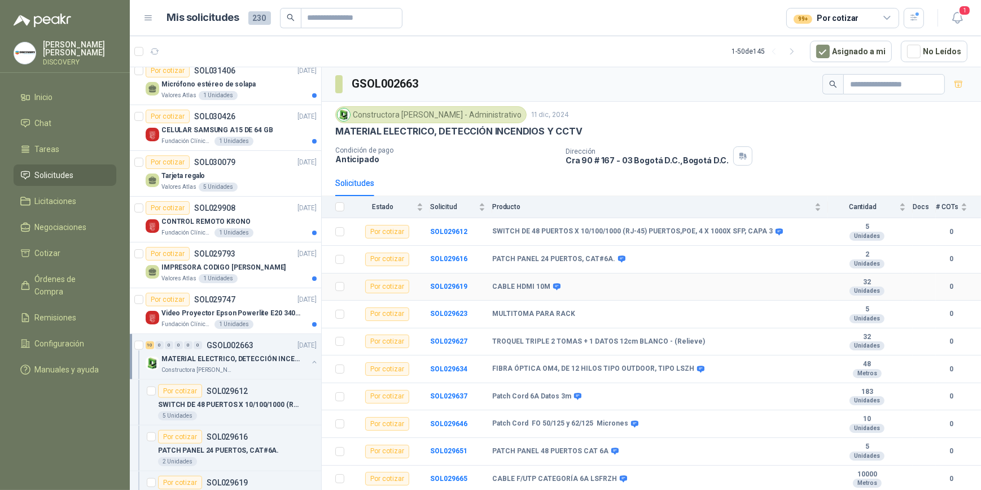
scroll to position [1, 0]
click at [459, 221] on b "SOL029627" at bounding box center [448, 341] width 37 height 8
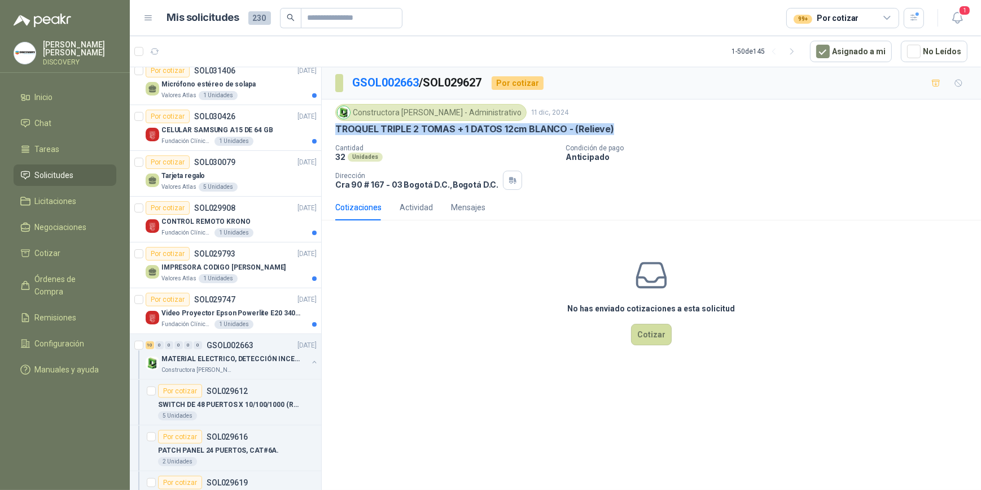
drag, startPoint x: 338, startPoint y: 128, endPoint x: 617, endPoint y: 124, distance: 278.4
click at [484, 124] on div "TROQUEL TRIPLE 2 TOMAS + 1 DATOS 12cm BLANCO - (Relieve)" at bounding box center [651, 129] width 632 height 12
copy p "TROQUEL TRIPLE 2 TOMAS + 1 DATOS 12cm BLANCO - (Relieve)"
click at [361, 79] on link "GSOL002663" at bounding box center [385, 83] width 67 height 14
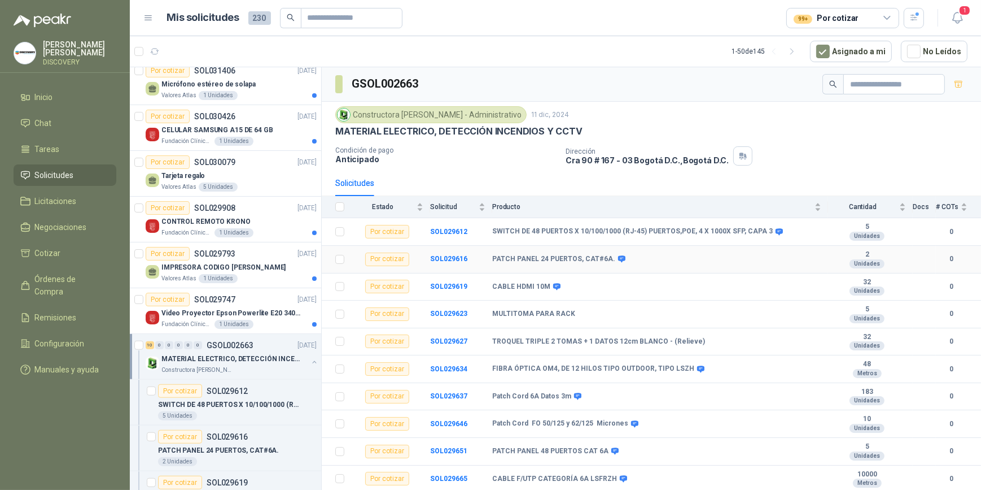
scroll to position [1, 0]
click at [444, 221] on b "SOL029634" at bounding box center [448, 369] width 37 height 8
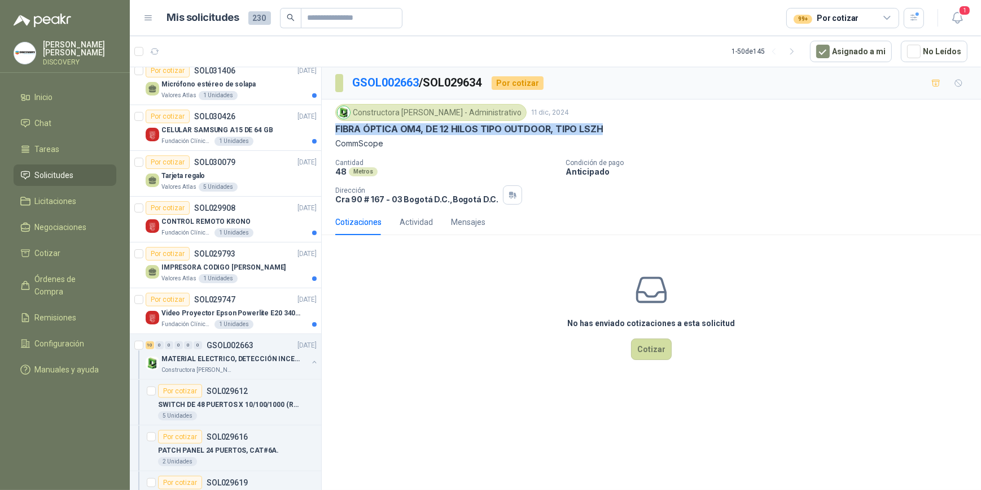
drag, startPoint x: 334, startPoint y: 123, endPoint x: 612, endPoint y: 129, distance: 278.5
click at [484, 129] on div "Constructora [PERSON_NAME] - Administrativo [DATE] FIBRA ÓPTICA OM4, DE 12 HILO…" at bounding box center [652, 154] width 660 height 110
copy p "FIBRA ÓPTICA OM4, DE 12 HILOS TIPO OUTDOOR, TIPO LSZH"
drag, startPoint x: 390, startPoint y: 145, endPoint x: 337, endPoint y: 129, distance: 55.6
click at [337, 129] on div "Constructora [PERSON_NAME] - Administrativo [DATE] FIBRA ÓPTICA OM4, DE 12 HILO…" at bounding box center [651, 127] width 632 height 46
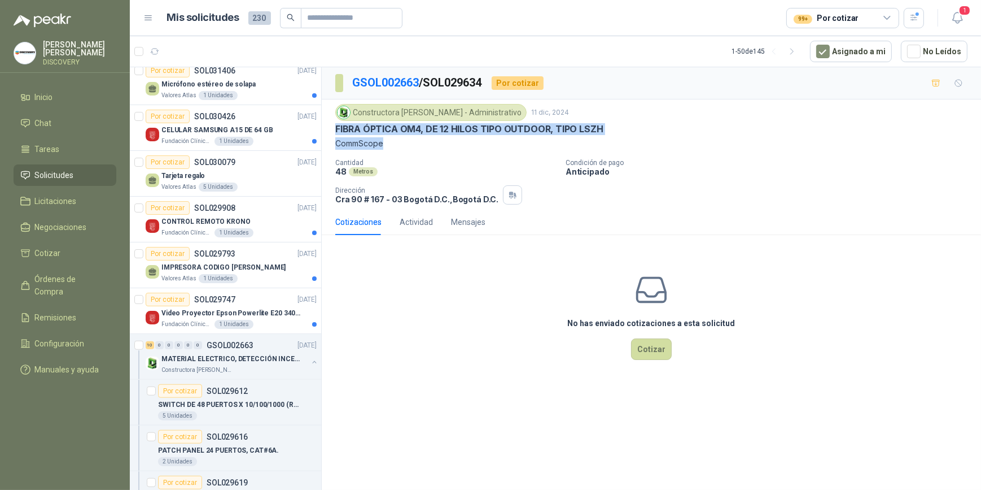
copy div "FIBRA ÓPTICA OM4, DE 12 HILOS TIPO OUTDOOR, TIPO LSZH CommScope"
click at [380, 80] on link "GSOL002663" at bounding box center [385, 83] width 67 height 14
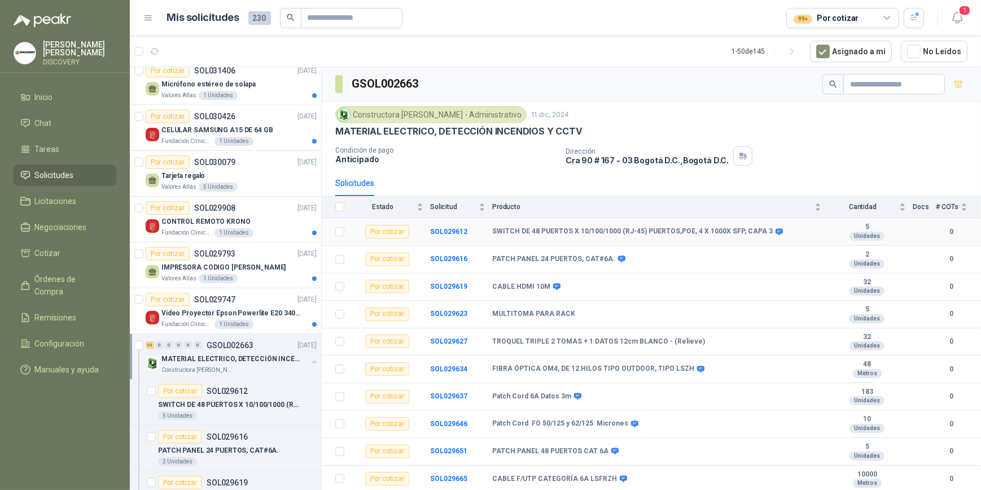
scroll to position [1, 0]
click at [457, 221] on b "SOL029637" at bounding box center [448, 396] width 37 height 8
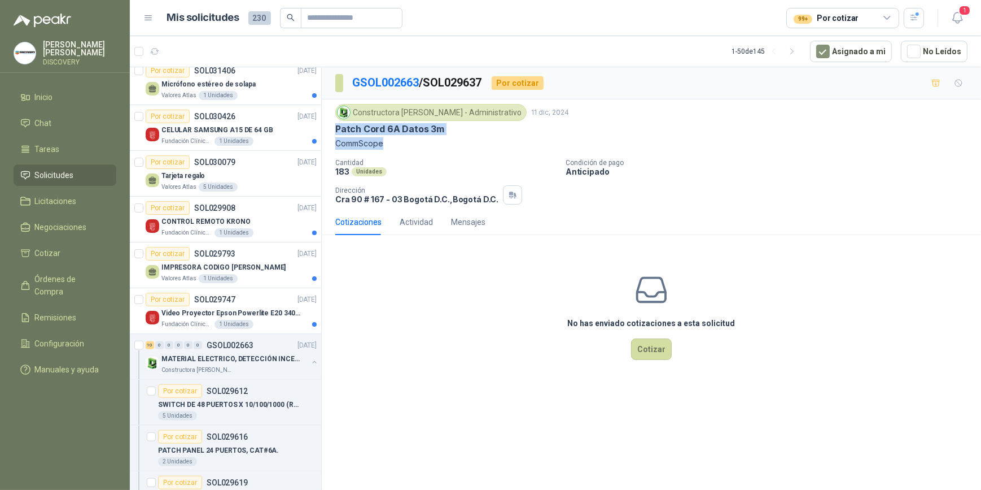
drag, startPoint x: 335, startPoint y: 127, endPoint x: 393, endPoint y: 141, distance: 59.7
click at [393, 141] on div "Constructora [PERSON_NAME] - Administrativo [DATE] Patch Cord 6A Datos 3m CommS…" at bounding box center [651, 127] width 632 height 46
copy div "Patch Cord 6A Datos 3m CommScope"
click at [416, 80] on link "GSOL002663" at bounding box center [385, 83] width 67 height 14
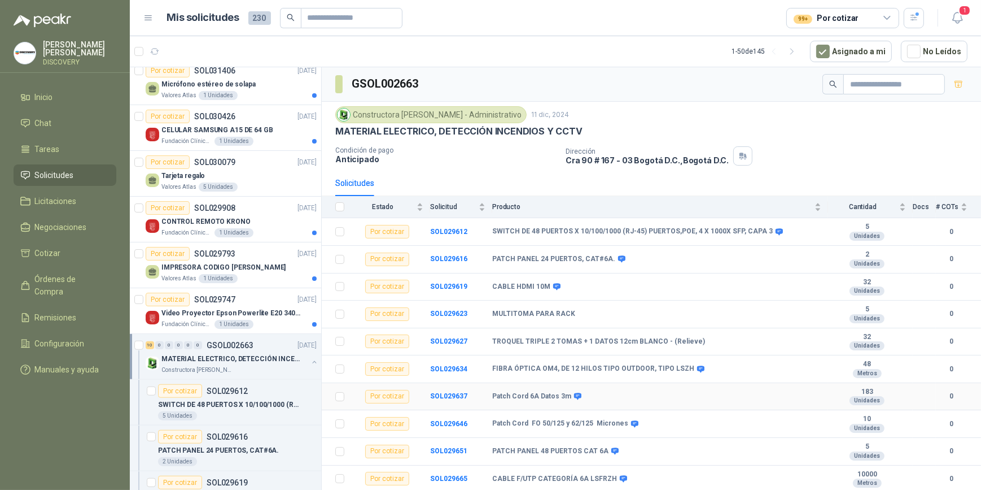
scroll to position [1, 0]
click at [451, 221] on b "SOL029646" at bounding box center [448, 424] width 37 height 8
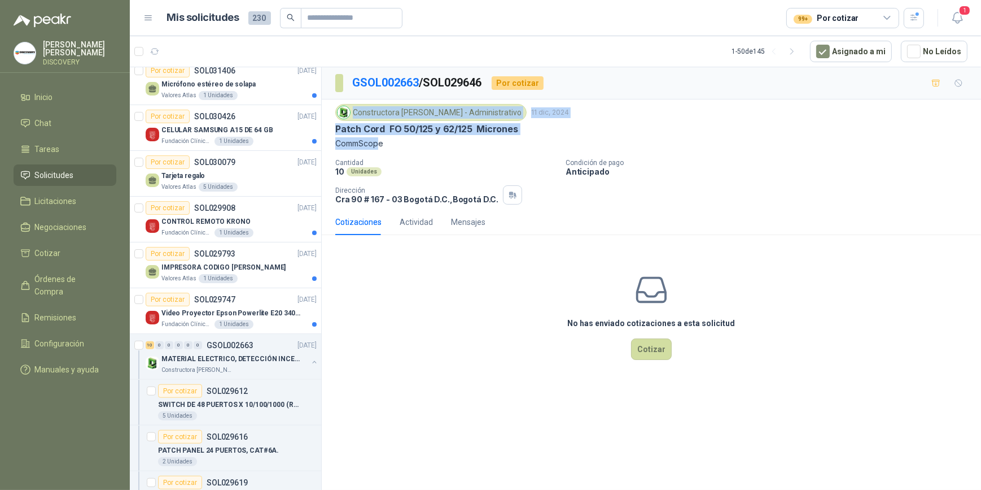
drag, startPoint x: 333, startPoint y: 121, endPoint x: 379, endPoint y: 141, distance: 50.6
click at [379, 141] on div "Constructora [PERSON_NAME] - Administrativo [DATE] Patch Cord FO 50/125 y 62/12…" at bounding box center [652, 154] width 660 height 110
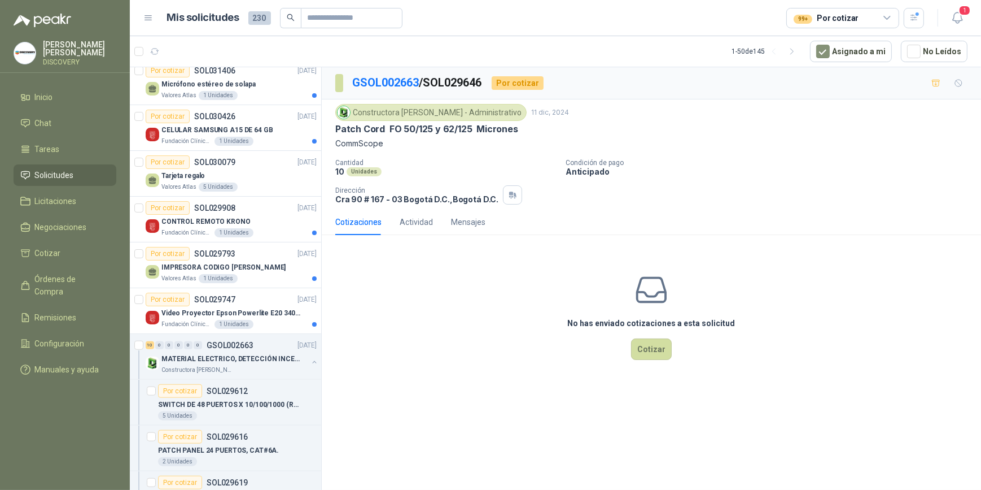
drag, startPoint x: 379, startPoint y: 141, endPoint x: 403, endPoint y: 149, distance: 25.4
click at [407, 148] on p "CommScope" at bounding box center [651, 143] width 632 height 12
drag, startPoint x: 394, startPoint y: 147, endPoint x: 333, endPoint y: 133, distance: 62.5
click at [333, 133] on div "Constructora [PERSON_NAME] - Administrativo [DATE] Patch Cord FO 50/125 y 62/12…" at bounding box center [652, 154] width 660 height 110
copy div "Patch Cord FO 50/125 y 62/125 Micrones CommScope"
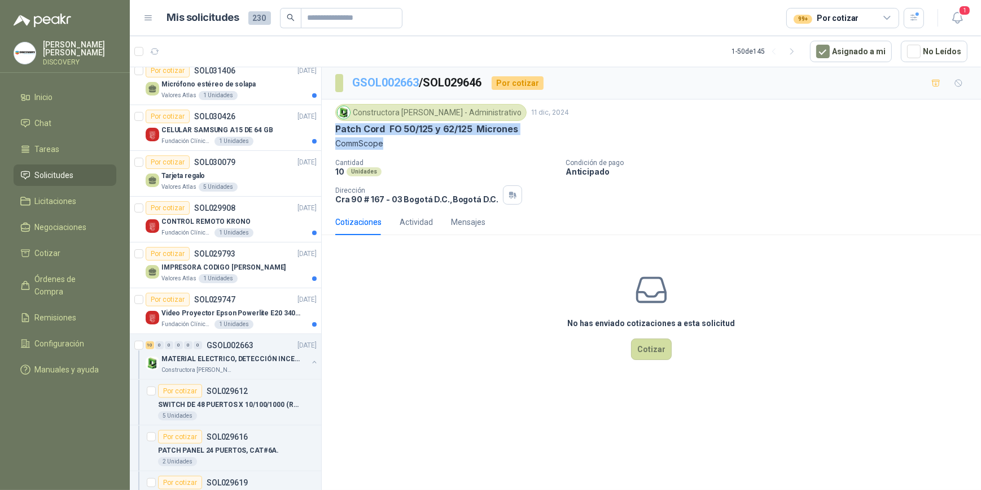
click at [409, 85] on link "GSOL002663" at bounding box center [385, 83] width 67 height 14
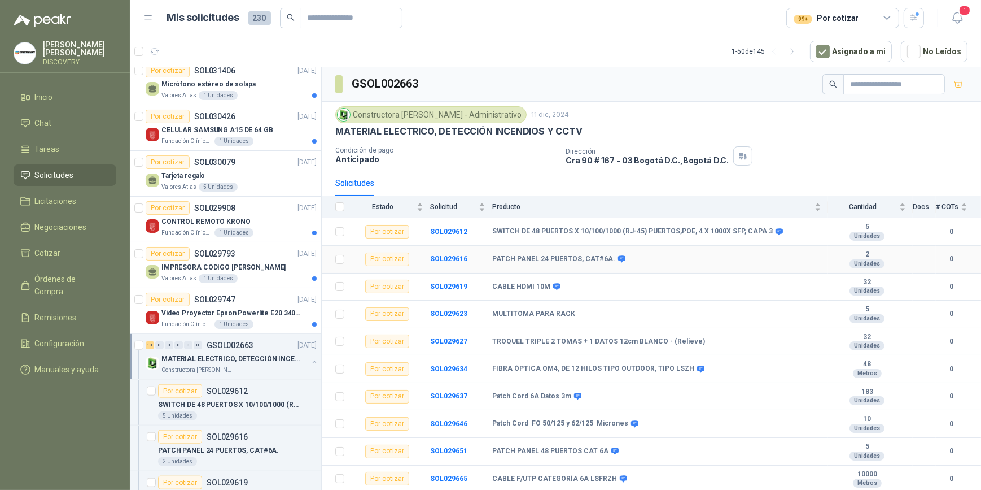
scroll to position [1, 0]
click at [454, 221] on b "SOL029651" at bounding box center [448, 451] width 37 height 8
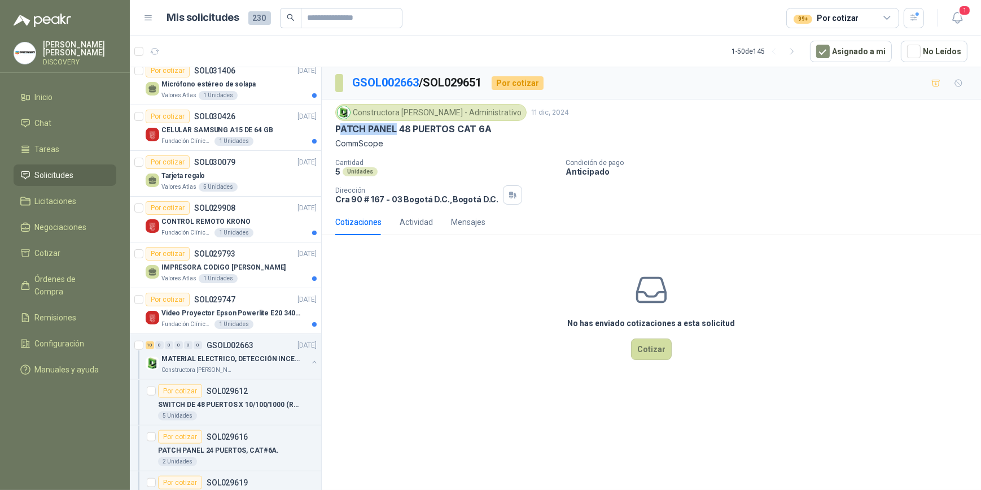
drag, startPoint x: 395, startPoint y: 135, endPoint x: 342, endPoint y: 126, distance: 54.4
click at [342, 126] on div "Constructora [PERSON_NAME] - Administrativo [DATE] PATCH PANEL 48 PUERTOS CAT 6…" at bounding box center [651, 127] width 632 height 46
drag, startPoint x: 342, startPoint y: 126, endPoint x: 388, endPoint y: 143, distance: 49.5
click at [385, 142] on p "CommScope" at bounding box center [651, 143] width 632 height 12
drag, startPoint x: 390, startPoint y: 145, endPoint x: 326, endPoint y: 134, distance: 64.2
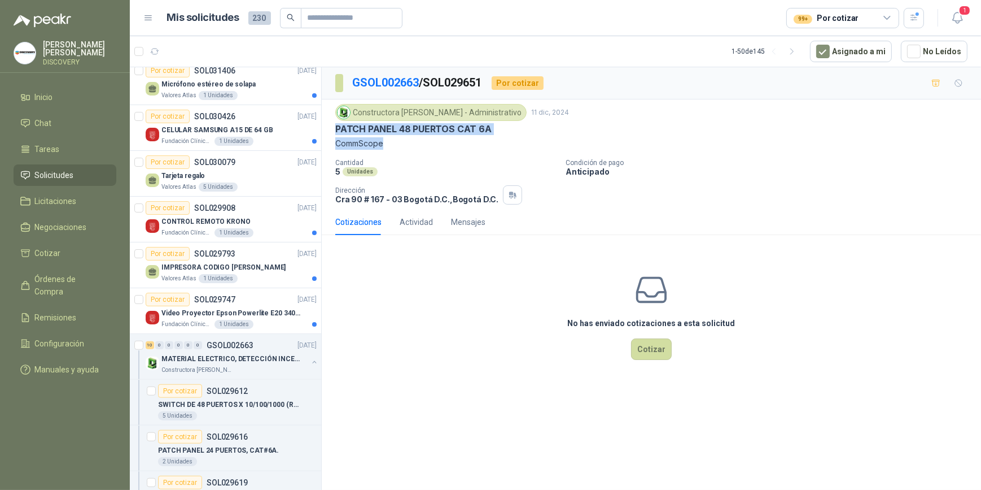
click at [326, 134] on div "Constructora [PERSON_NAME] - Administrativo [DATE] PATCH PANEL 48 PUERTOS CAT 6…" at bounding box center [652, 154] width 660 height 110
copy div "PATCH PANEL 48 PUERTOS CAT 6A CommScope"
click at [385, 84] on link "GSOL002663" at bounding box center [385, 83] width 67 height 14
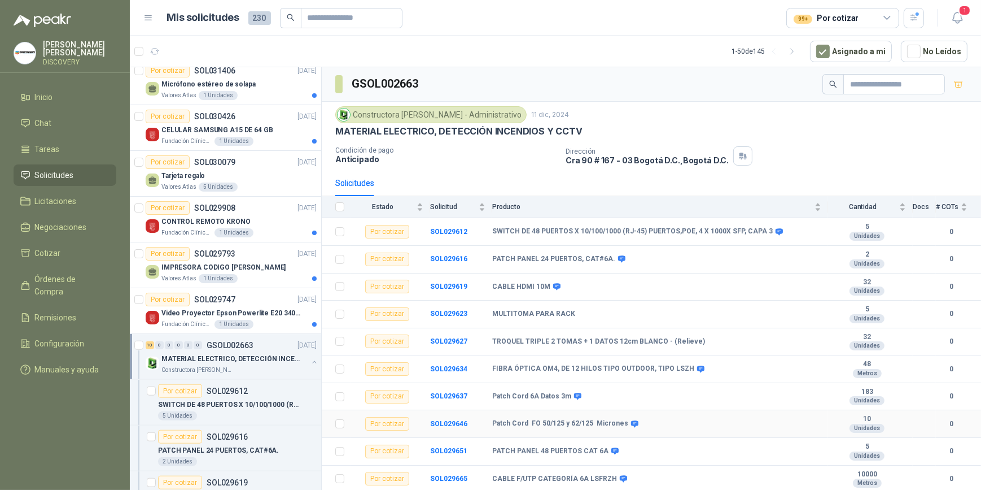
scroll to position [1, 0]
click at [447, 221] on b "SOL029665" at bounding box center [448, 478] width 37 height 8
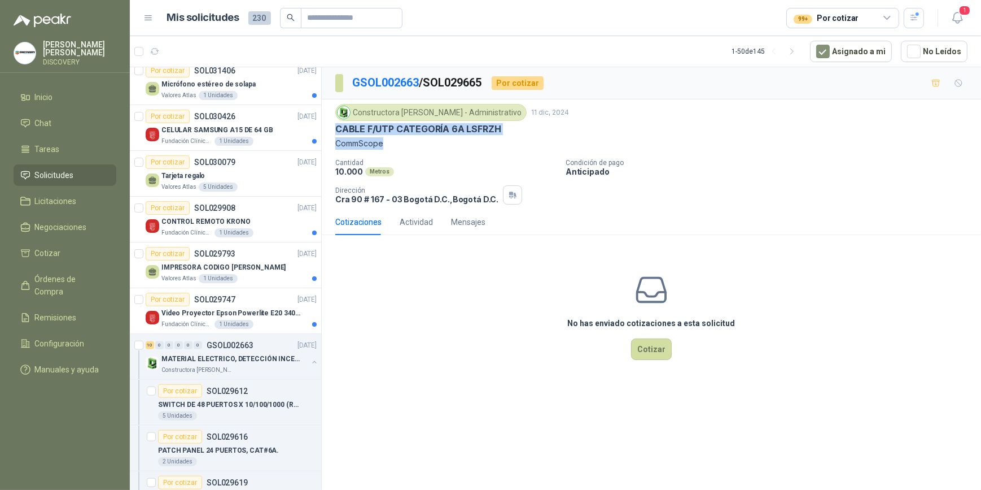
drag, startPoint x: 388, startPoint y: 147, endPoint x: 338, endPoint y: 133, distance: 51.5
click at [338, 133] on div "Constructora [PERSON_NAME] - Administrativo [DATE] CABLE F/UTP CATEGORÍA 6A LSF…" at bounding box center [651, 127] width 632 height 46
click at [407, 85] on link "GSOL002663" at bounding box center [385, 83] width 67 height 14
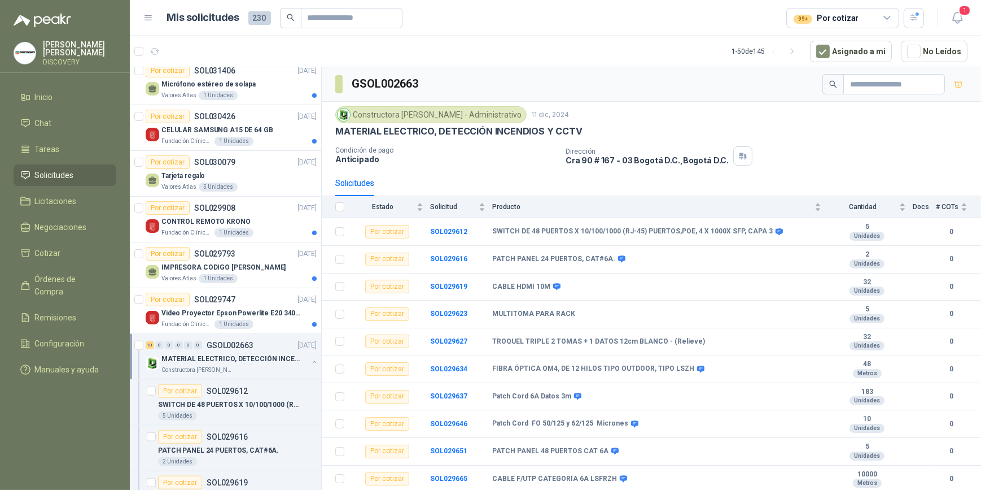
scroll to position [1, 0]
click at [459, 221] on b "SOL029612" at bounding box center [448, 232] width 37 height 8
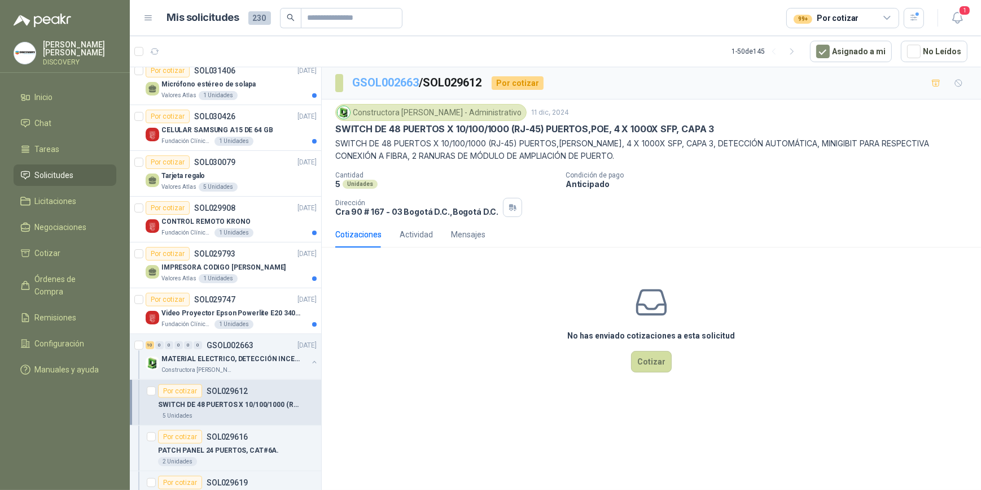
click at [384, 83] on link "GSOL002663" at bounding box center [385, 83] width 67 height 14
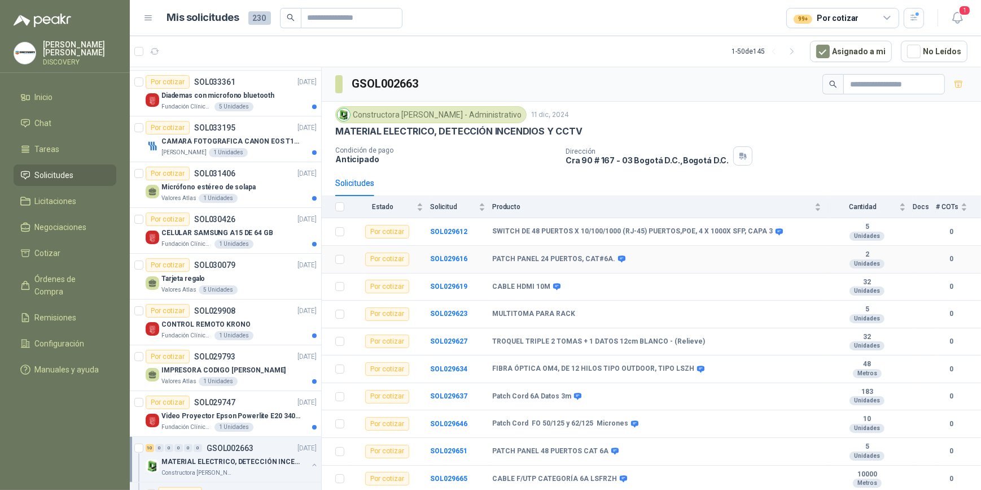
scroll to position [1, 0]
click at [484, 21] on icon "button" at bounding box center [958, 18] width 14 height 14
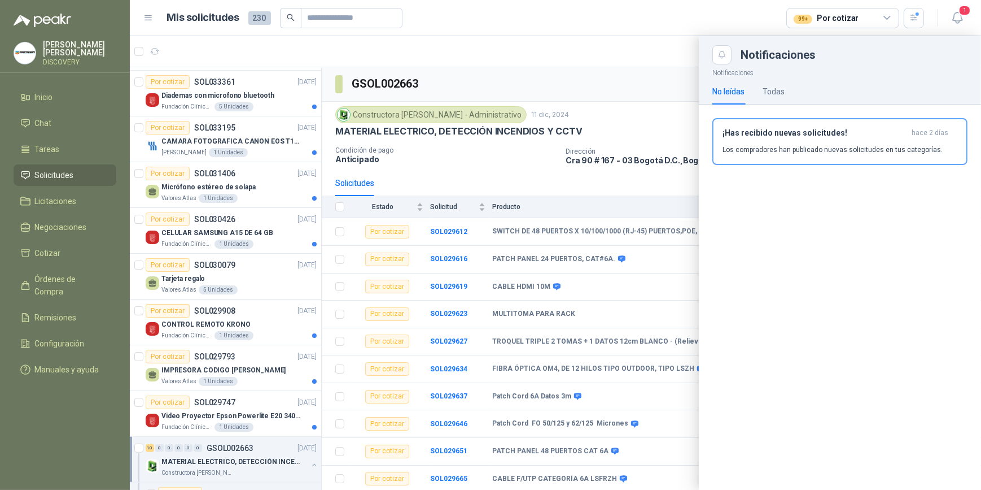
click at [484, 100] on div at bounding box center [556, 262] width 852 height 453
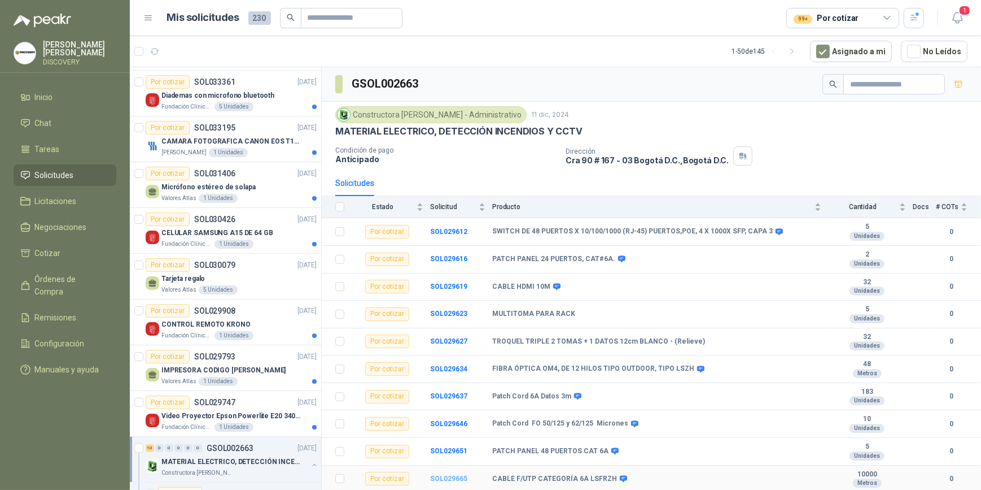
click at [446, 221] on b "SOL029665" at bounding box center [448, 478] width 37 height 8
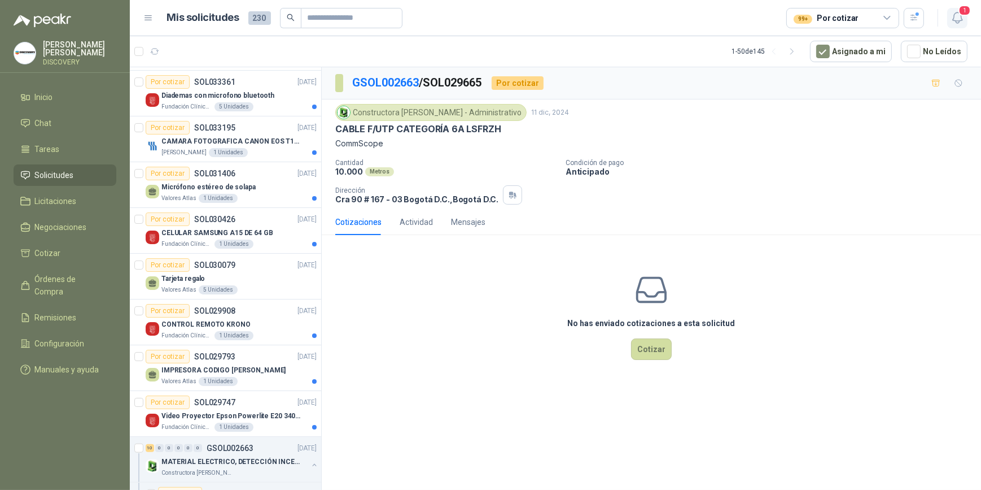
click at [484, 17] on icon "button" at bounding box center [958, 18] width 14 height 14
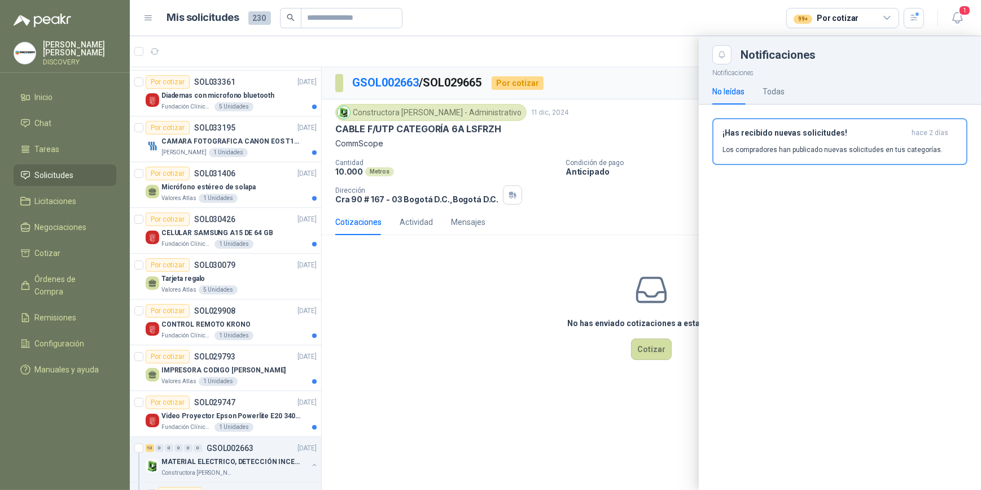
drag, startPoint x: 963, startPoint y: 29, endPoint x: 968, endPoint y: 18, distance: 12.2
click at [484, 28] on header "Mis solicitudes 230 99+ Por cotizar 1" at bounding box center [556, 18] width 852 height 36
click at [484, 16] on header "Mis solicitudes 230 99+ Por cotizar 1" at bounding box center [556, 18] width 852 height 36
drag, startPoint x: 696, startPoint y: 68, endPoint x: 685, endPoint y: 61, distance: 13.5
click at [484, 66] on div at bounding box center [556, 262] width 852 height 453
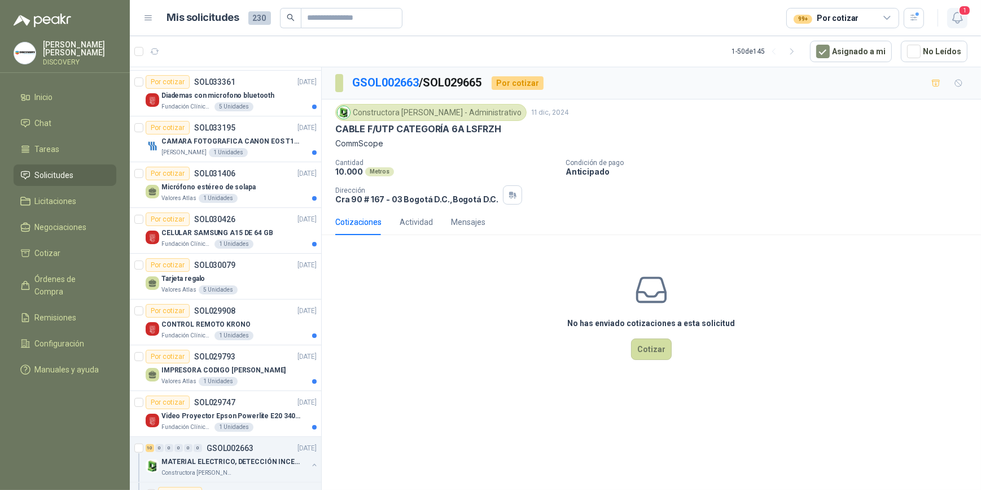
click at [484, 19] on icon "button" at bounding box center [958, 18] width 14 height 14
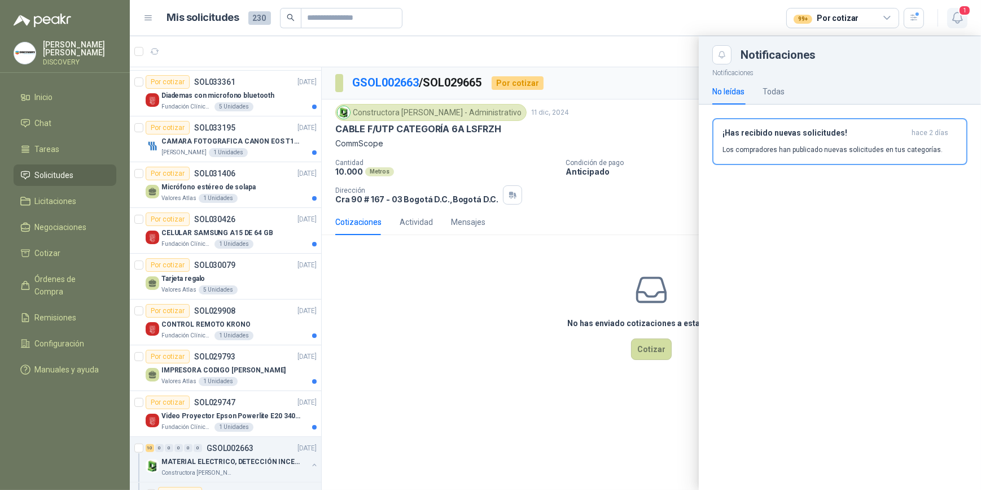
click at [484, 23] on icon "button" at bounding box center [958, 18] width 14 height 14
